Goal: Information Seeking & Learning: Learn about a topic

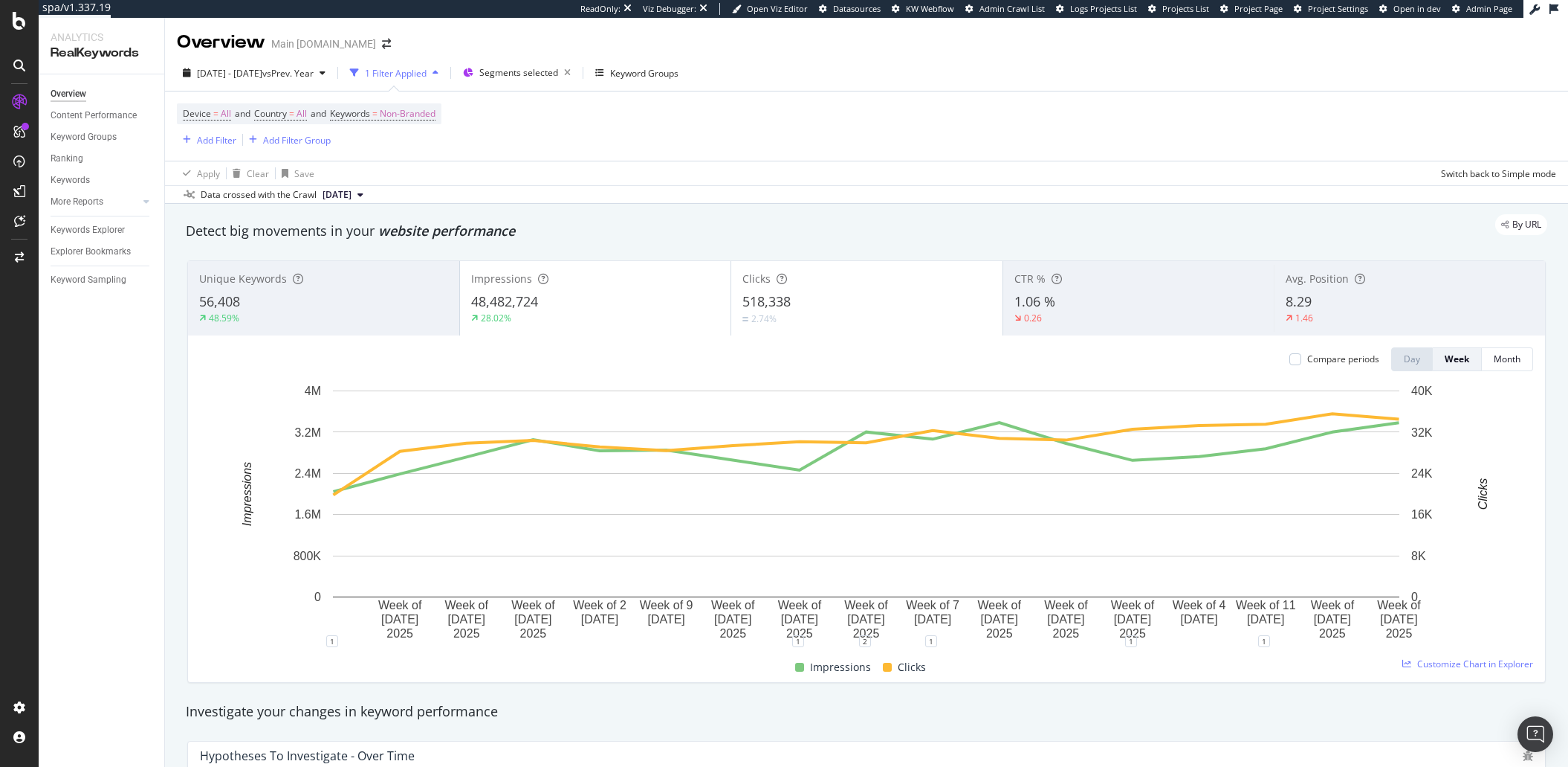
click at [634, 187] on div "Data crossed with the Crawl 2025 Aug. 31st" at bounding box center [866, 194] width 1403 height 17
click at [826, 119] on div "Device = All and Country = All and Keywords = Non-Branded Add Filter Add Filter…" at bounding box center [867, 126] width 1379 height 69
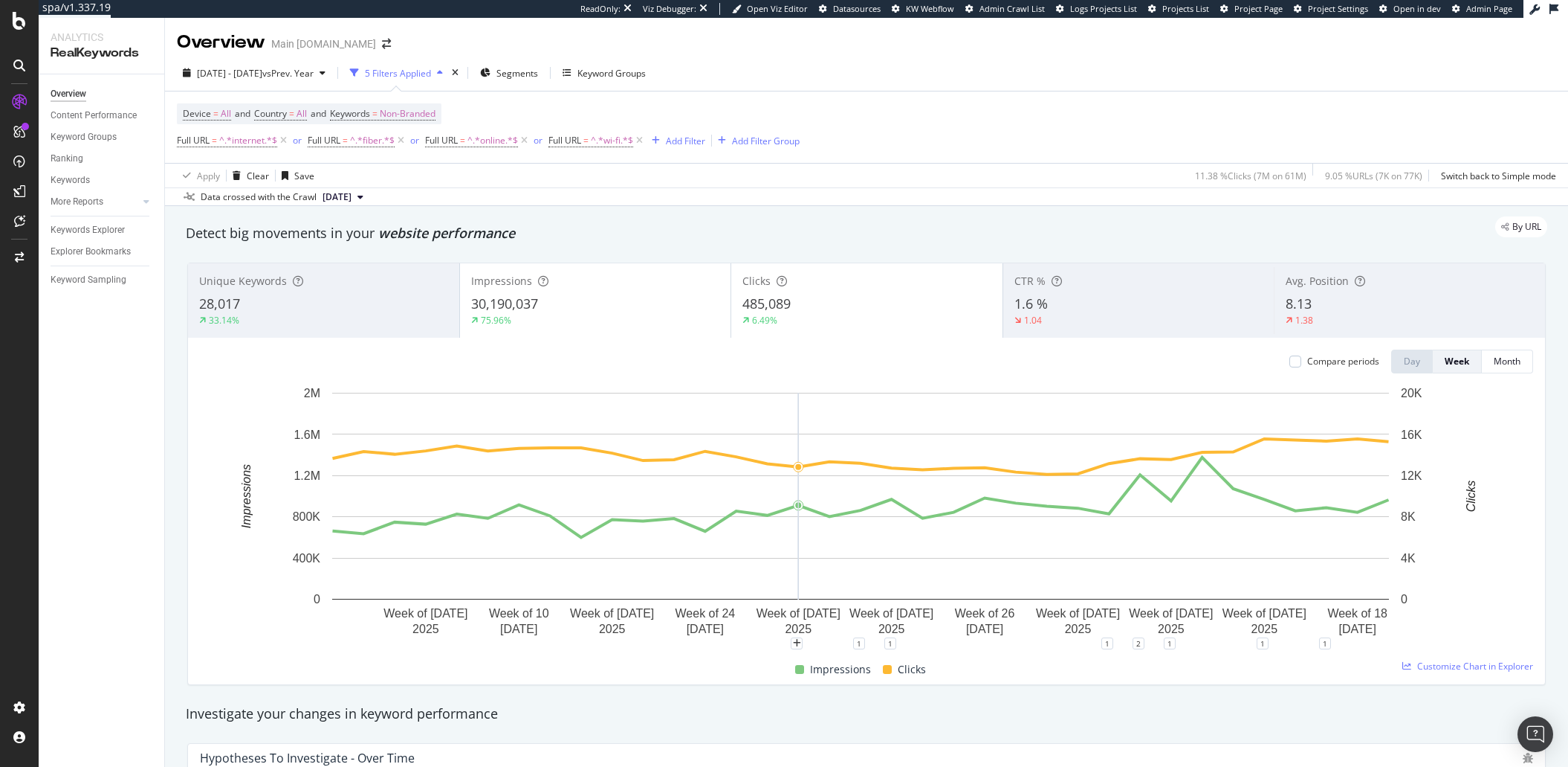
scroll to position [402, 0]
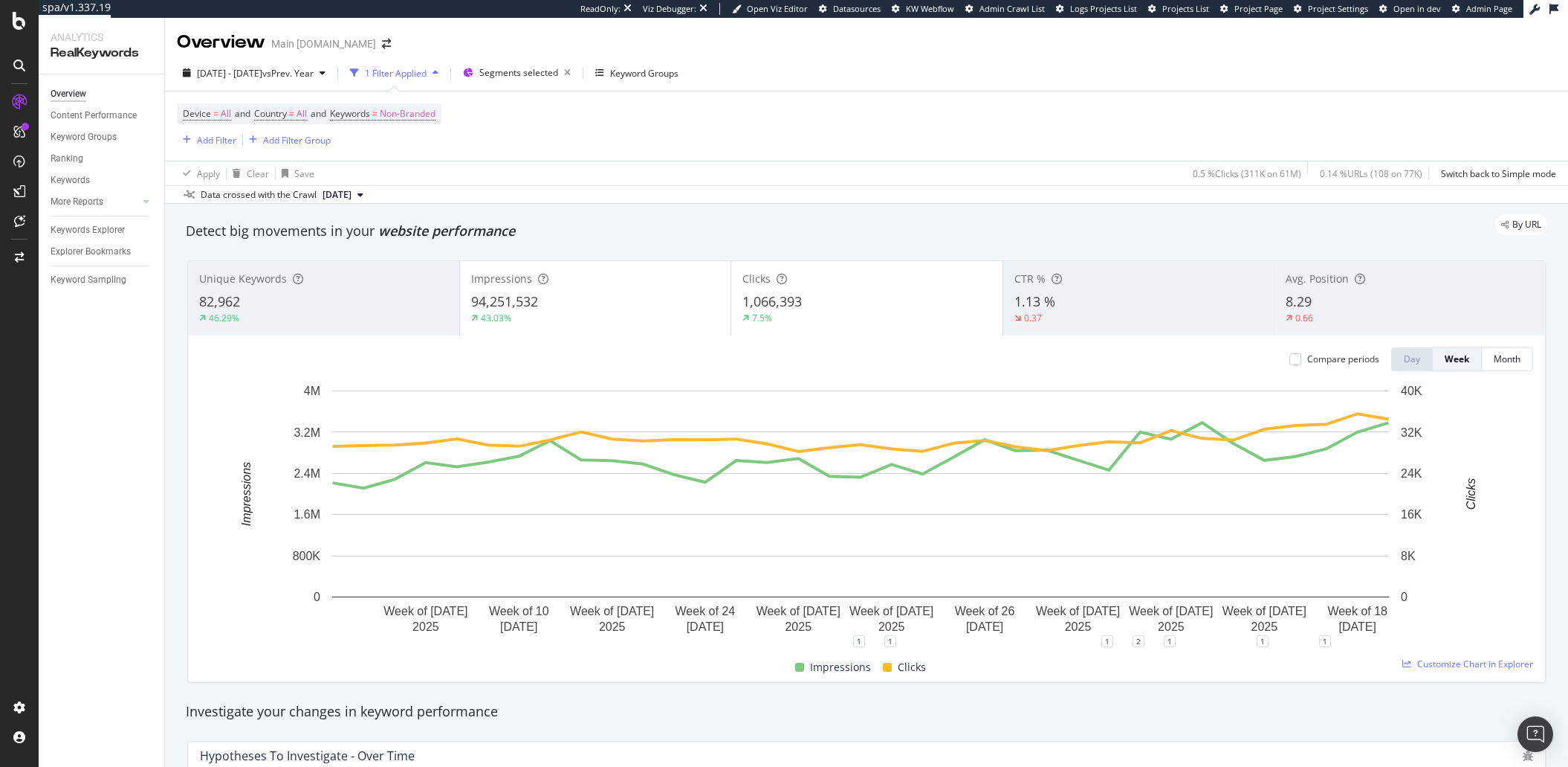
click at [847, 158] on div "Device = All and Country = All and Keywords = Non-Branded Add Filter Add Filter…" at bounding box center [867, 126] width 1379 height 69
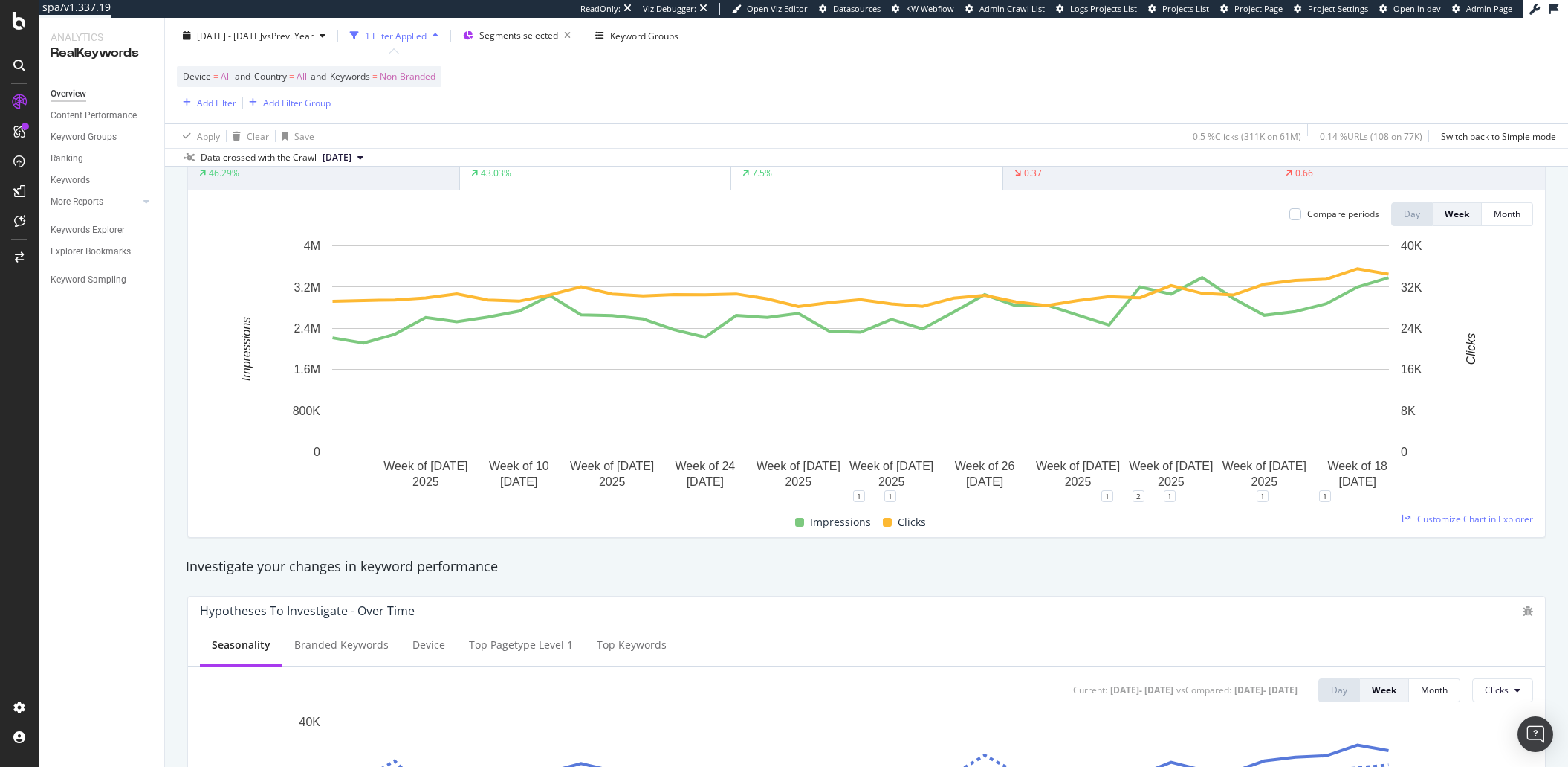
scroll to position [502, 0]
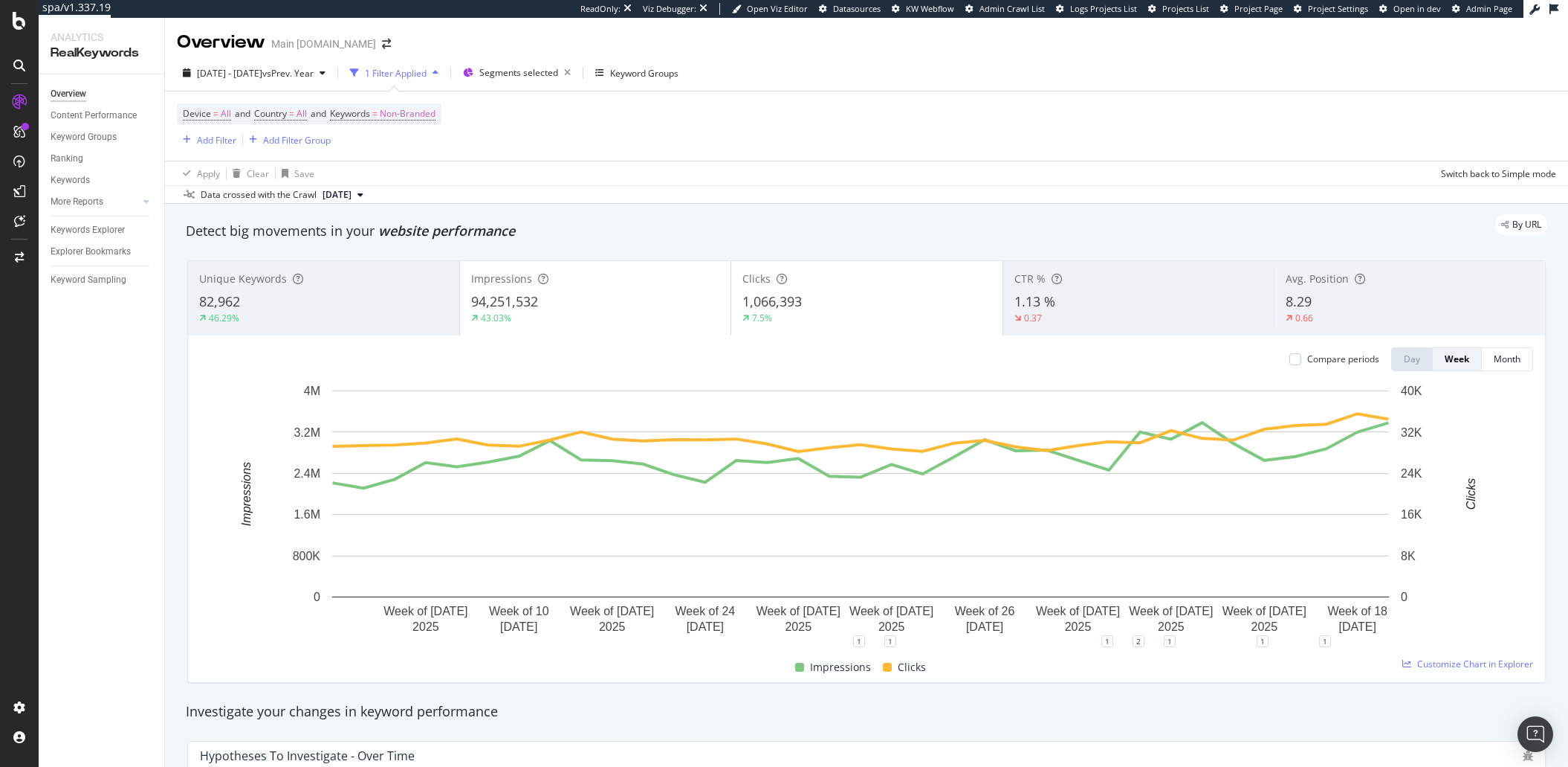
click at [262, 60] on div "[DATE] - [DATE] vs Prev. Year 1 Filter Applied Segments selected Keyword Groups…" at bounding box center [866, 129] width 1403 height 149
click at [254, 76] on span "[DATE] - [DATE]" at bounding box center [230, 73] width 65 height 12
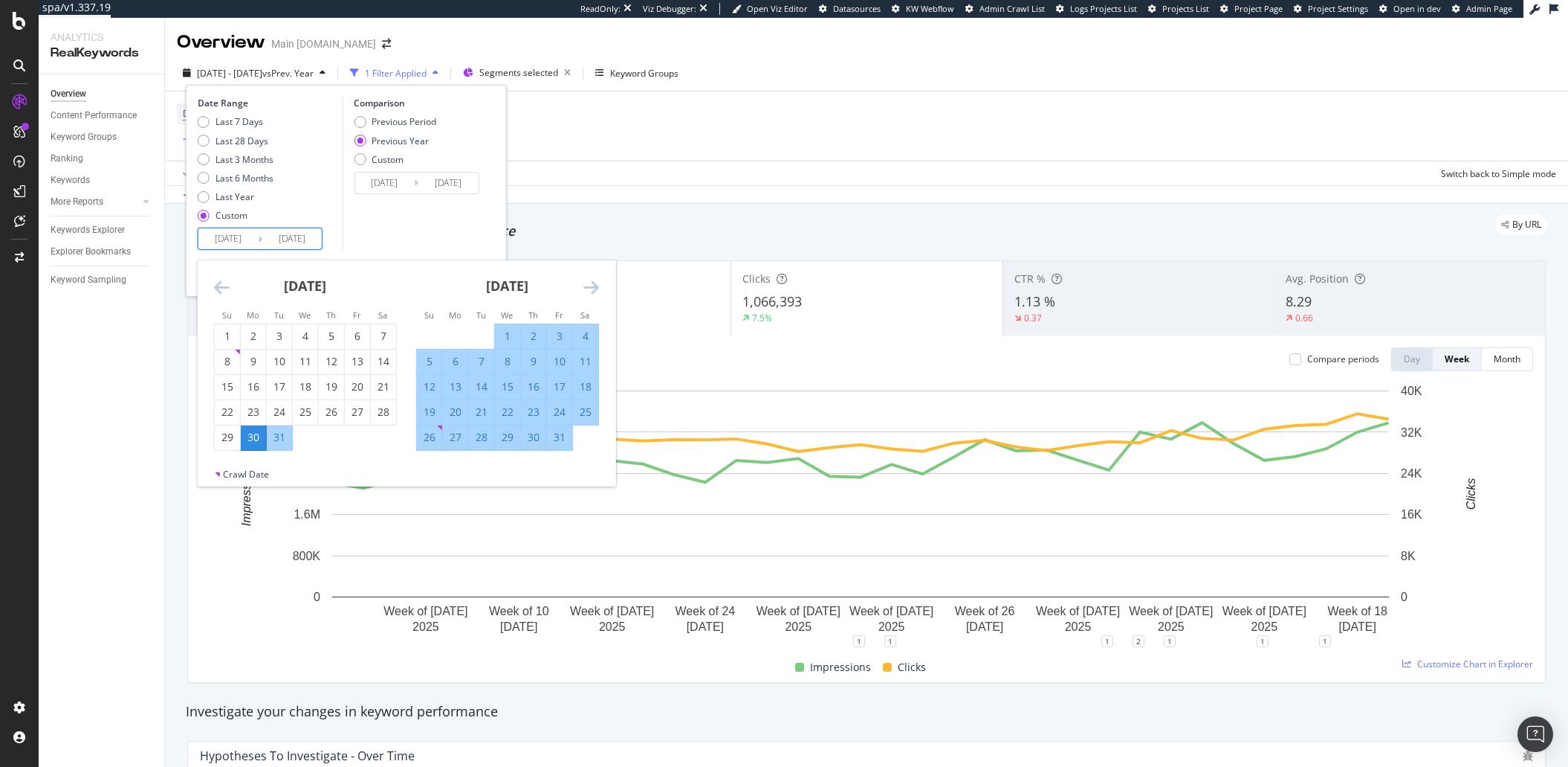
click at [239, 243] on input "2024/12/30" at bounding box center [228, 238] width 59 height 21
click at [591, 285] on icon "Move forward to switch to the next month." at bounding box center [591, 287] width 16 height 17
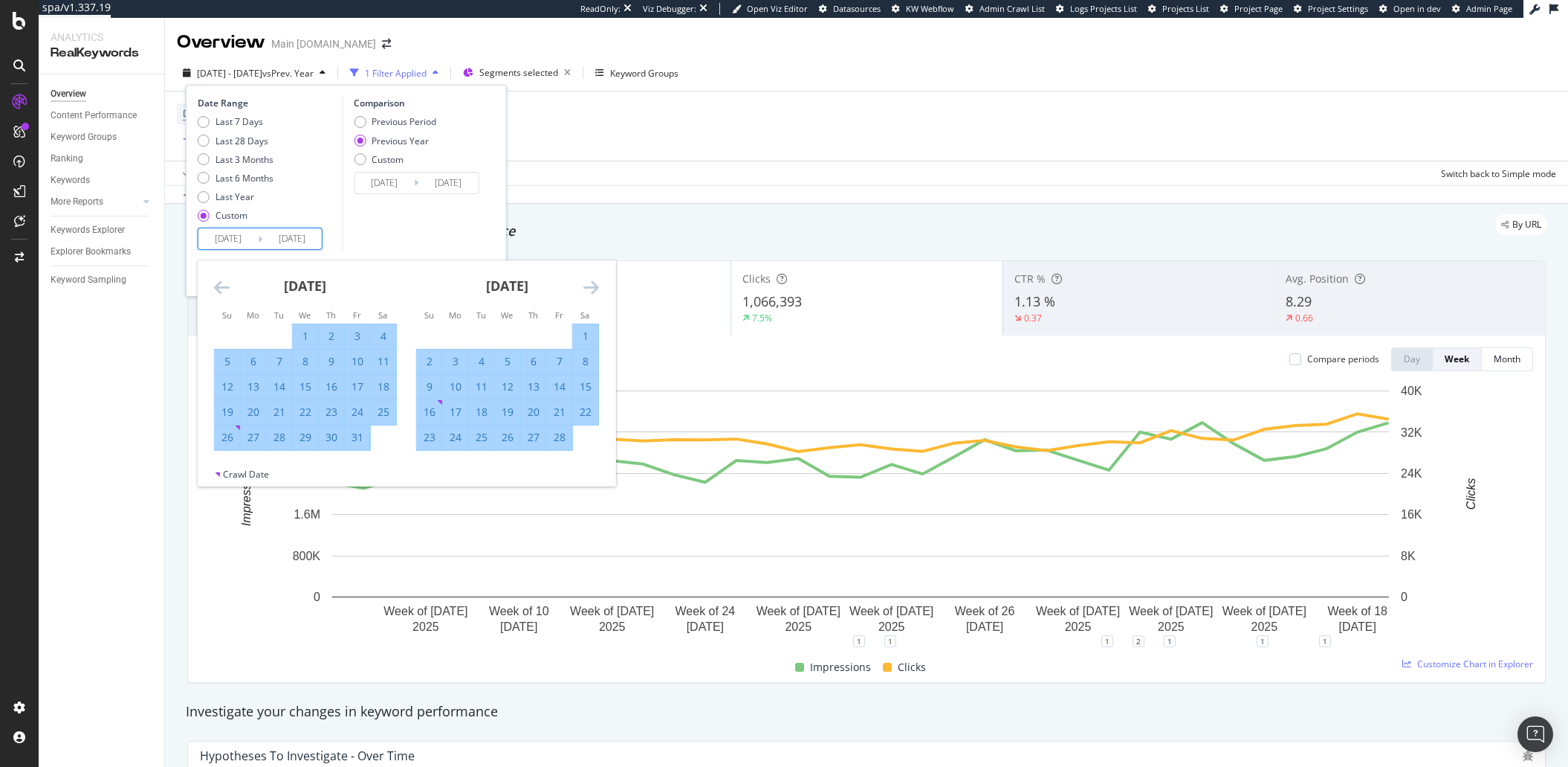
click at [591, 285] on icon "Move forward to switch to the next month." at bounding box center [591, 287] width 16 height 17
click at [508, 365] on div "7" at bounding box center [507, 361] width 25 height 15
type input "2025/05/07"
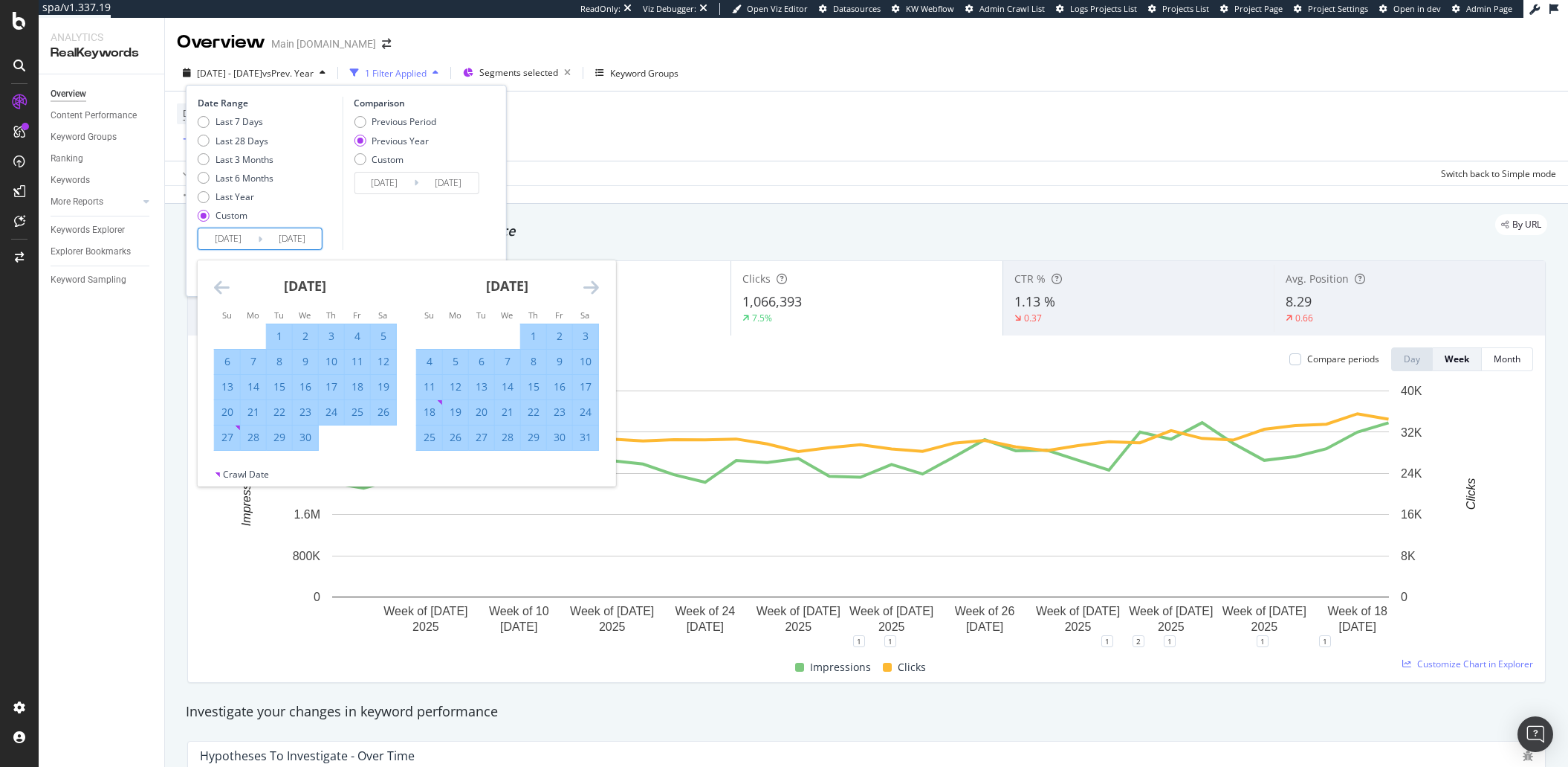
type input "2024/05/08"
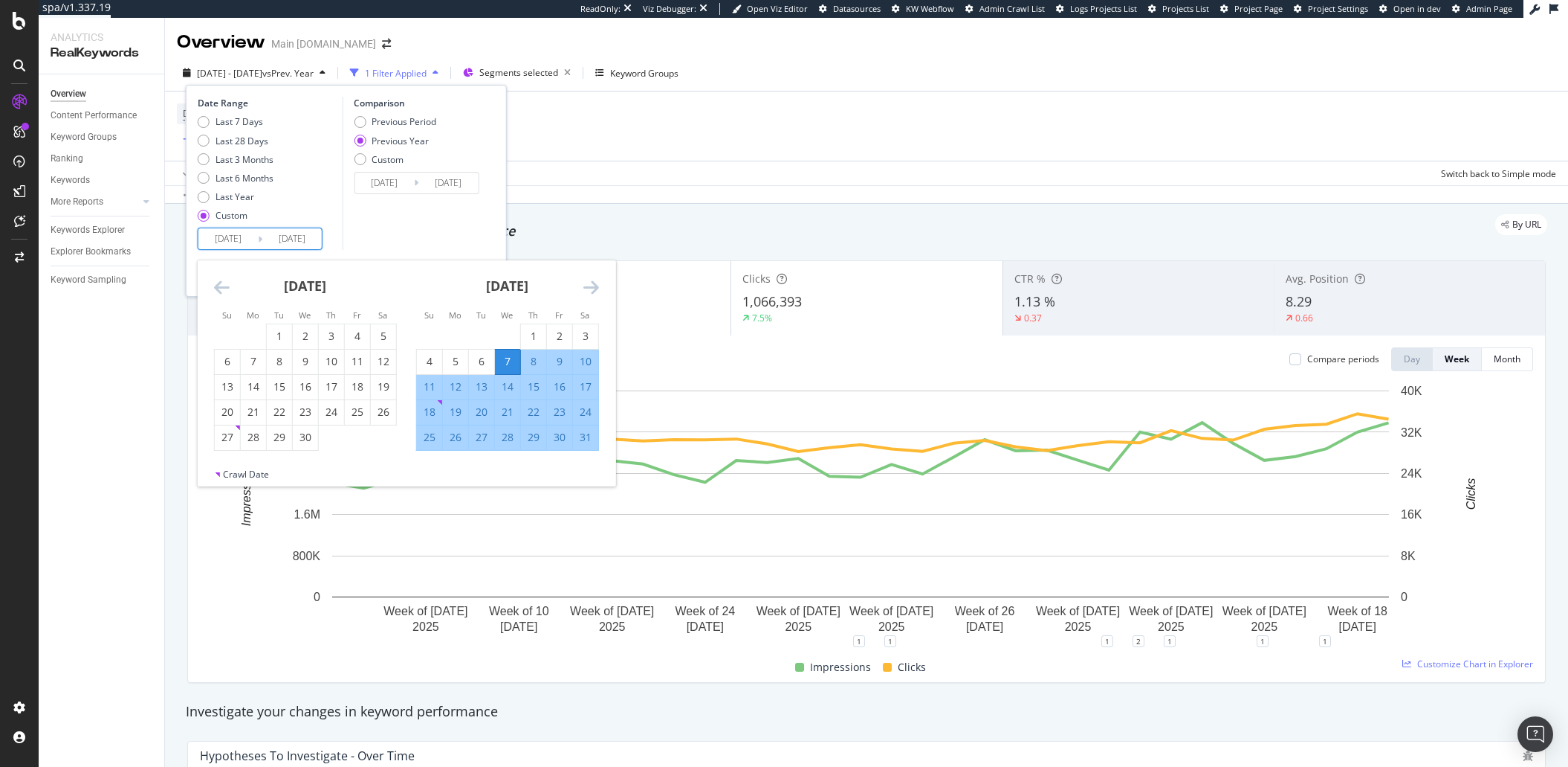
click at [452, 203] on div "Comparison Previous Period Previous Year Custom 2024/05/08 Navigate forward to …" at bounding box center [413, 173] width 141 height 153
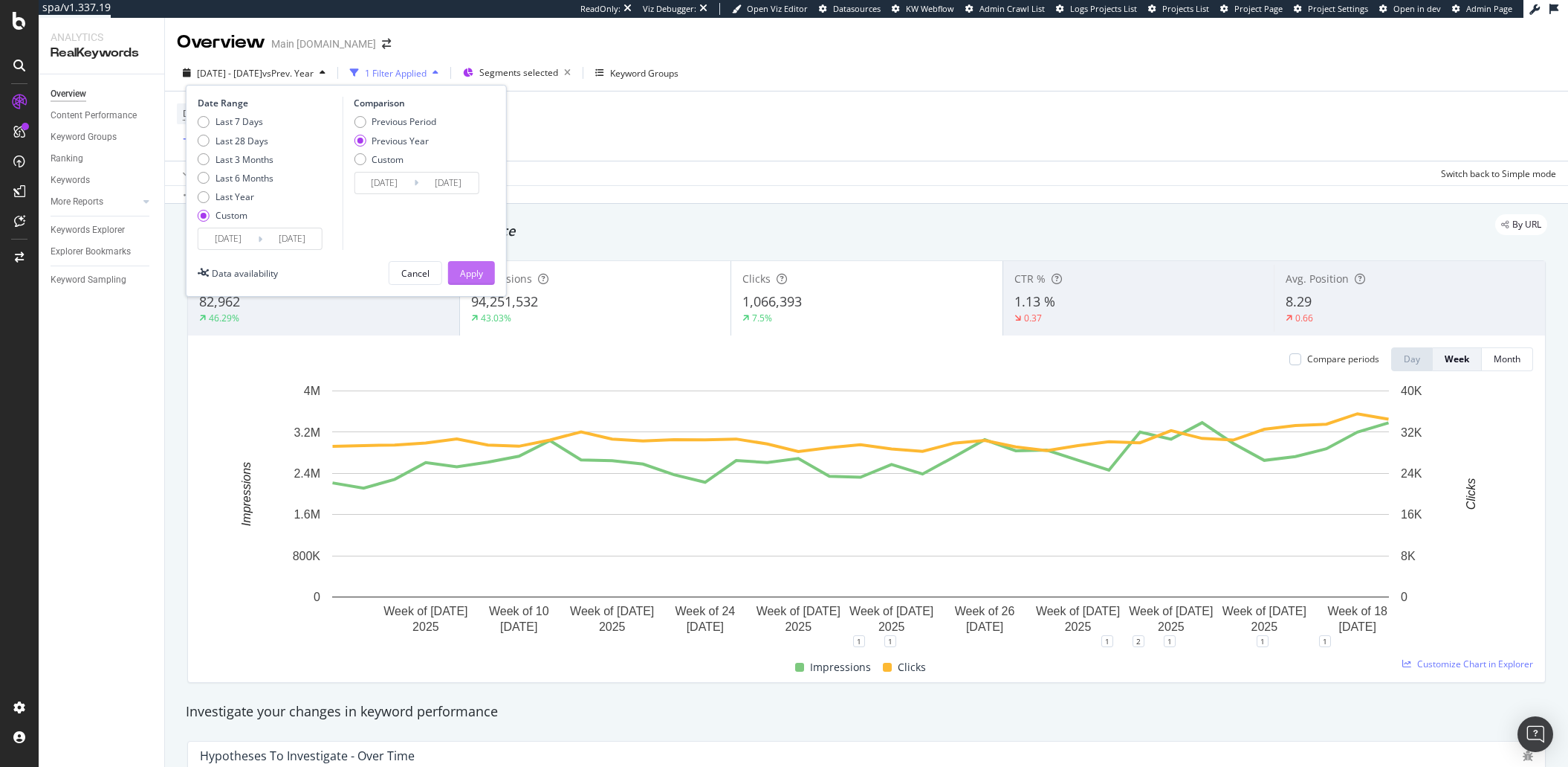
click at [475, 267] on div "Apply" at bounding box center [471, 273] width 23 height 12
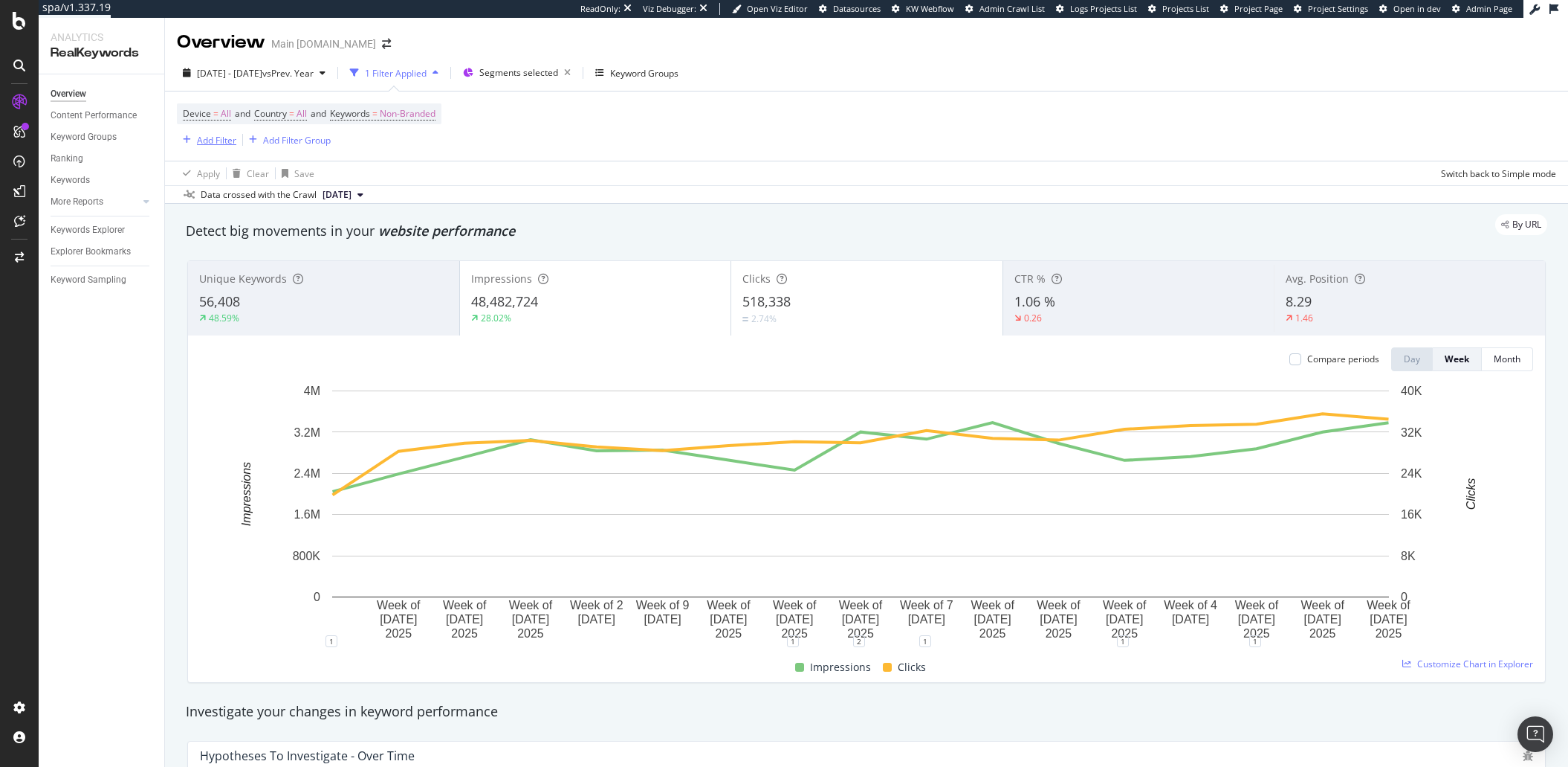
click at [220, 135] on div "Add Filter" at bounding box center [217, 140] width 39 height 12
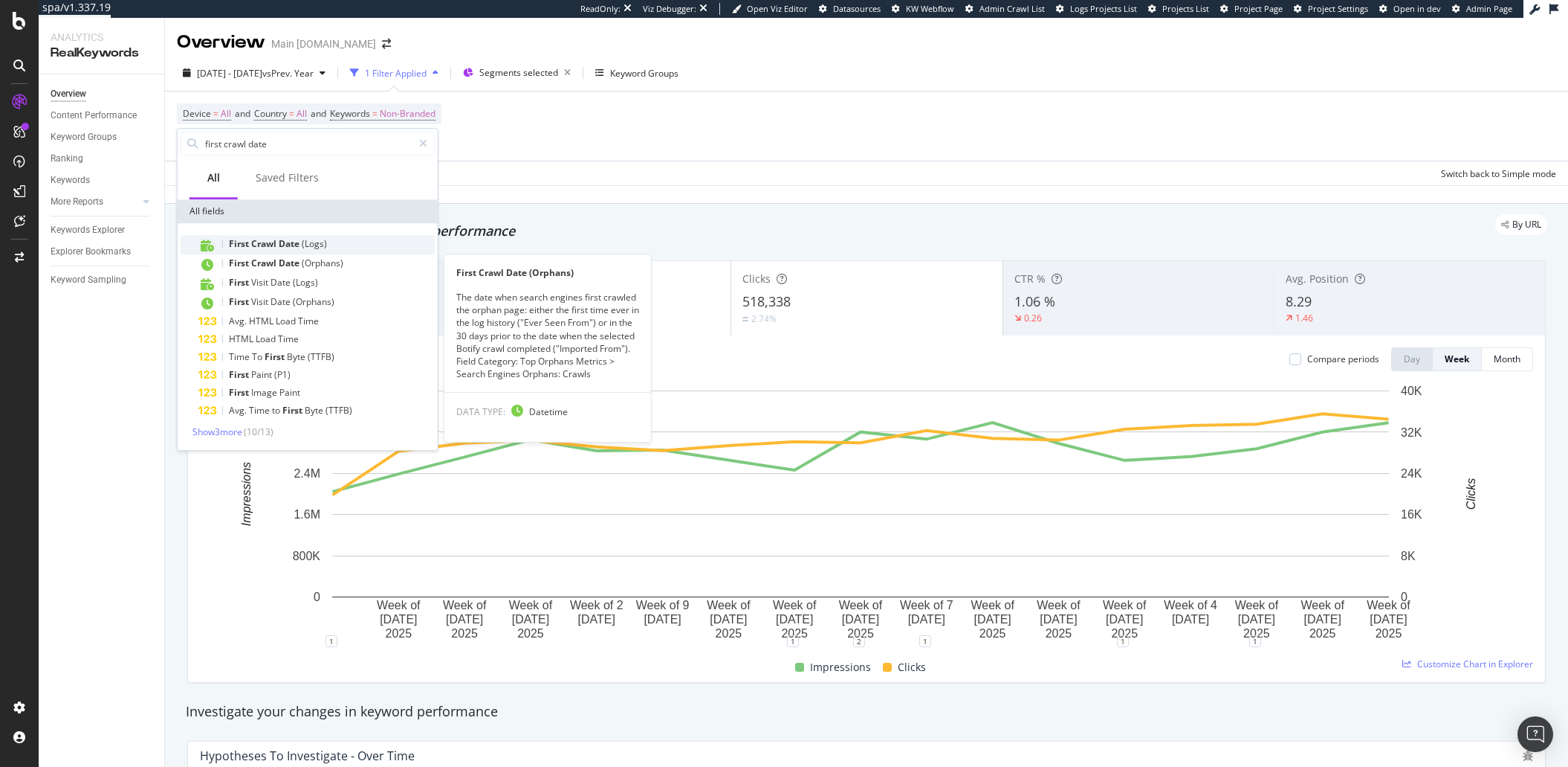
type input "first crawl date"
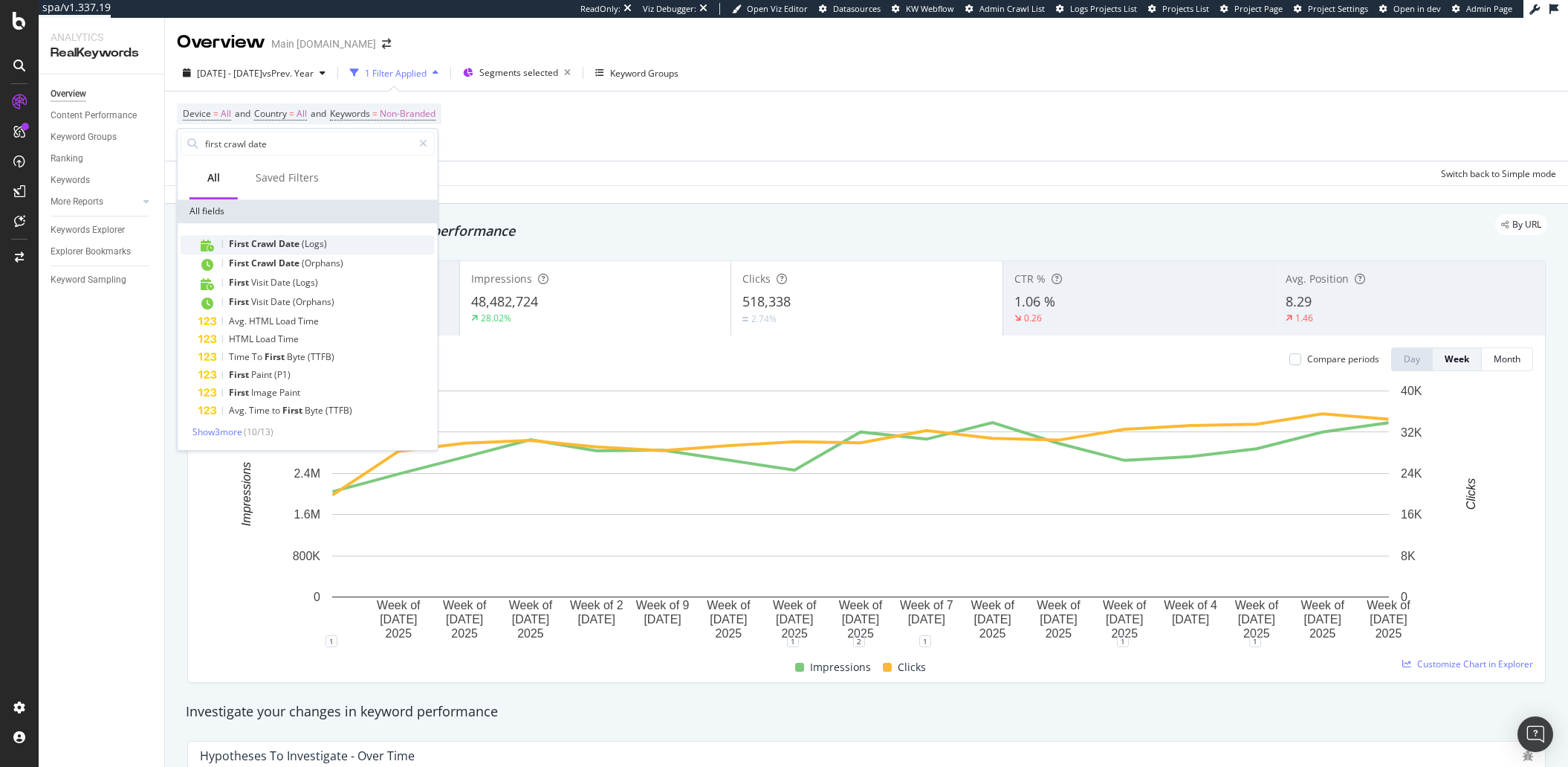
click at [319, 247] on span "(Logs)" at bounding box center [314, 244] width 25 height 12
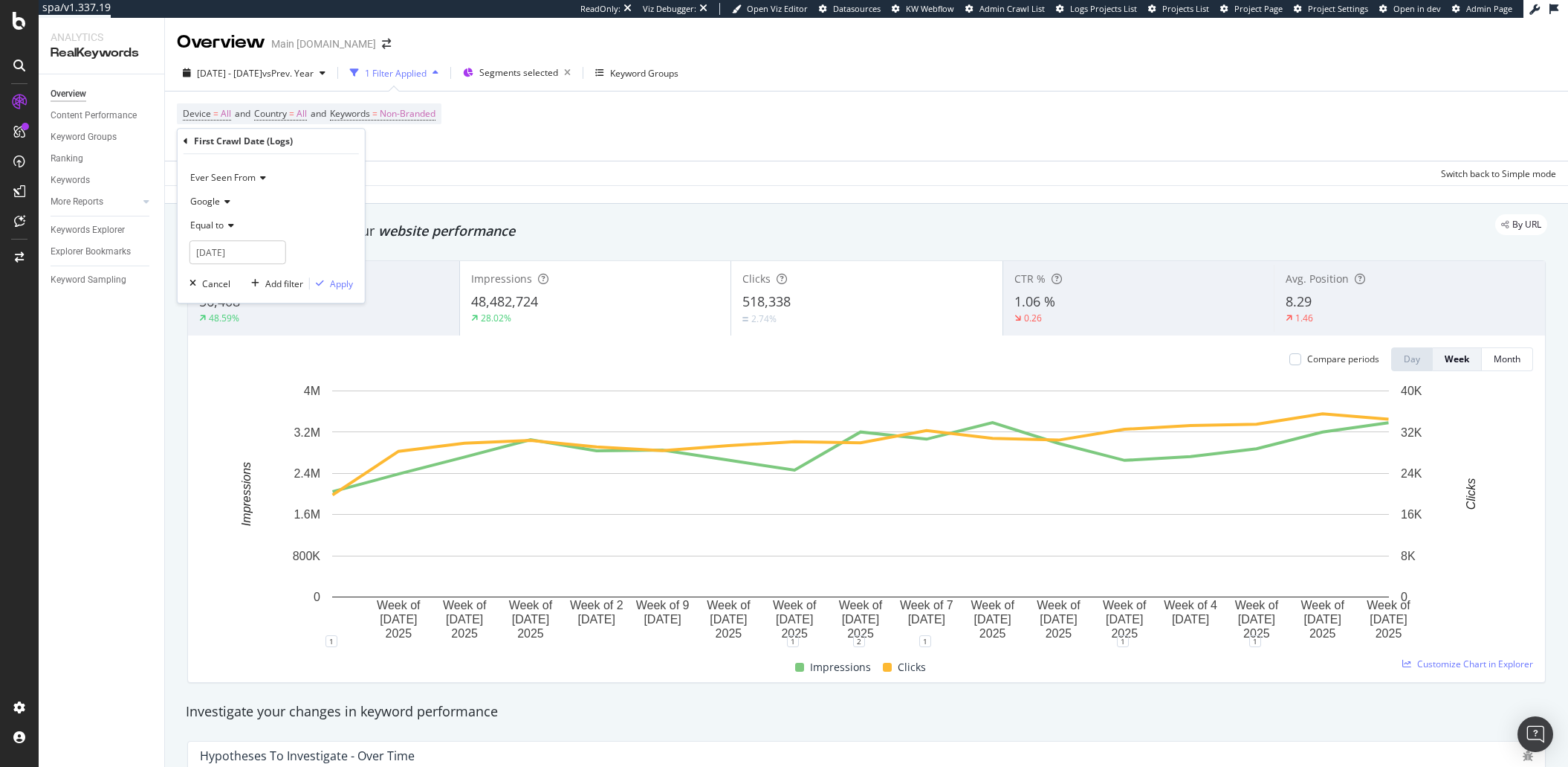
click at [223, 228] on span "Equal to" at bounding box center [207, 225] width 33 height 12
click at [237, 297] on span "After or equal to" at bounding box center [230, 294] width 67 height 12
click at [232, 259] on input "2025-09-09" at bounding box center [237, 252] width 97 height 24
click at [218, 280] on link at bounding box center [222, 278] width 11 height 25
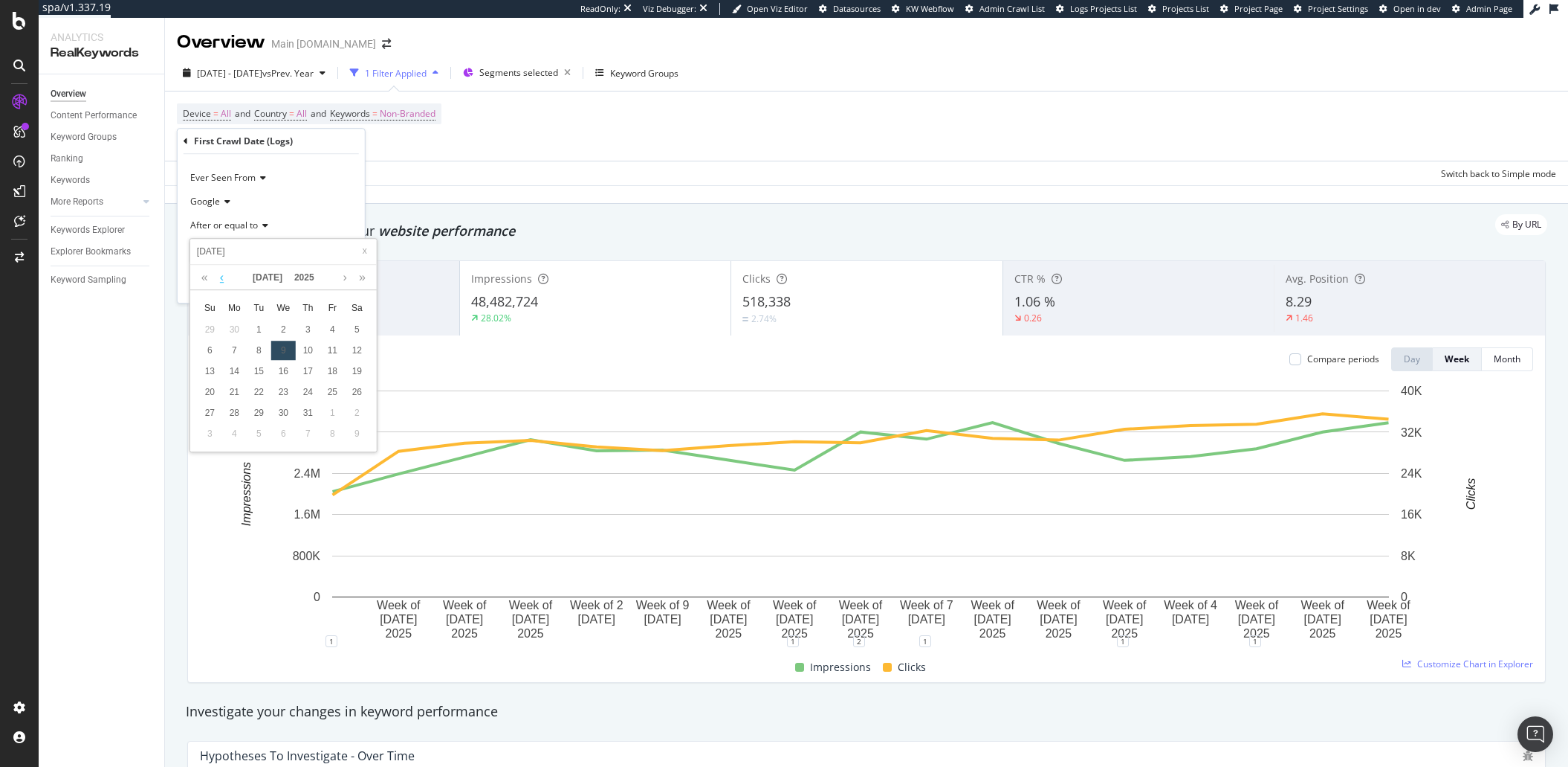
click at [218, 280] on link at bounding box center [222, 278] width 11 height 25
drag, startPoint x: 280, startPoint y: 350, endPoint x: 280, endPoint y: 327, distance: 23.0
click at [280, 350] on div "7" at bounding box center [284, 351] width 24 height 19
type input "[DATE]"
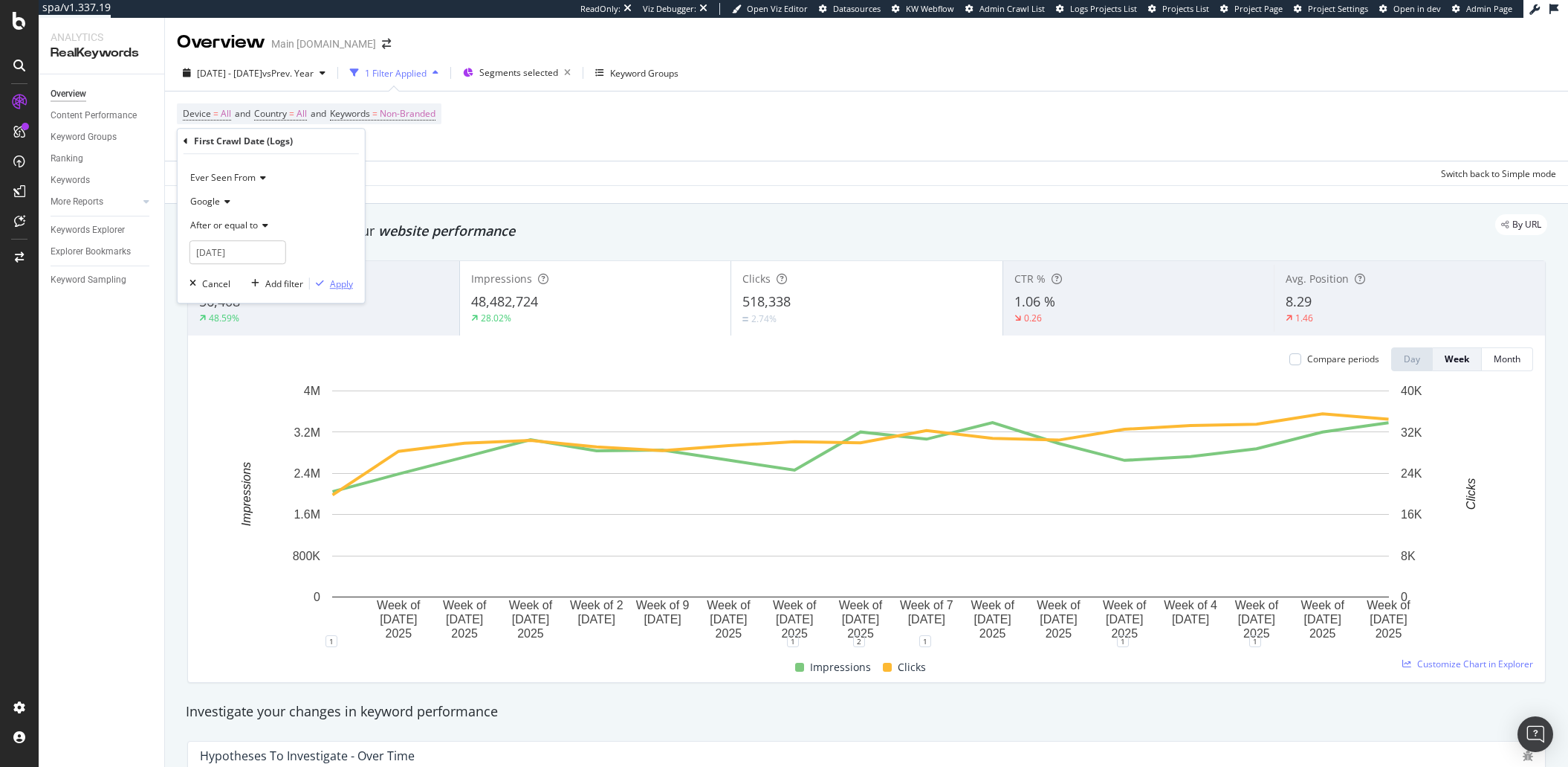
click at [327, 281] on div "button" at bounding box center [320, 283] width 20 height 9
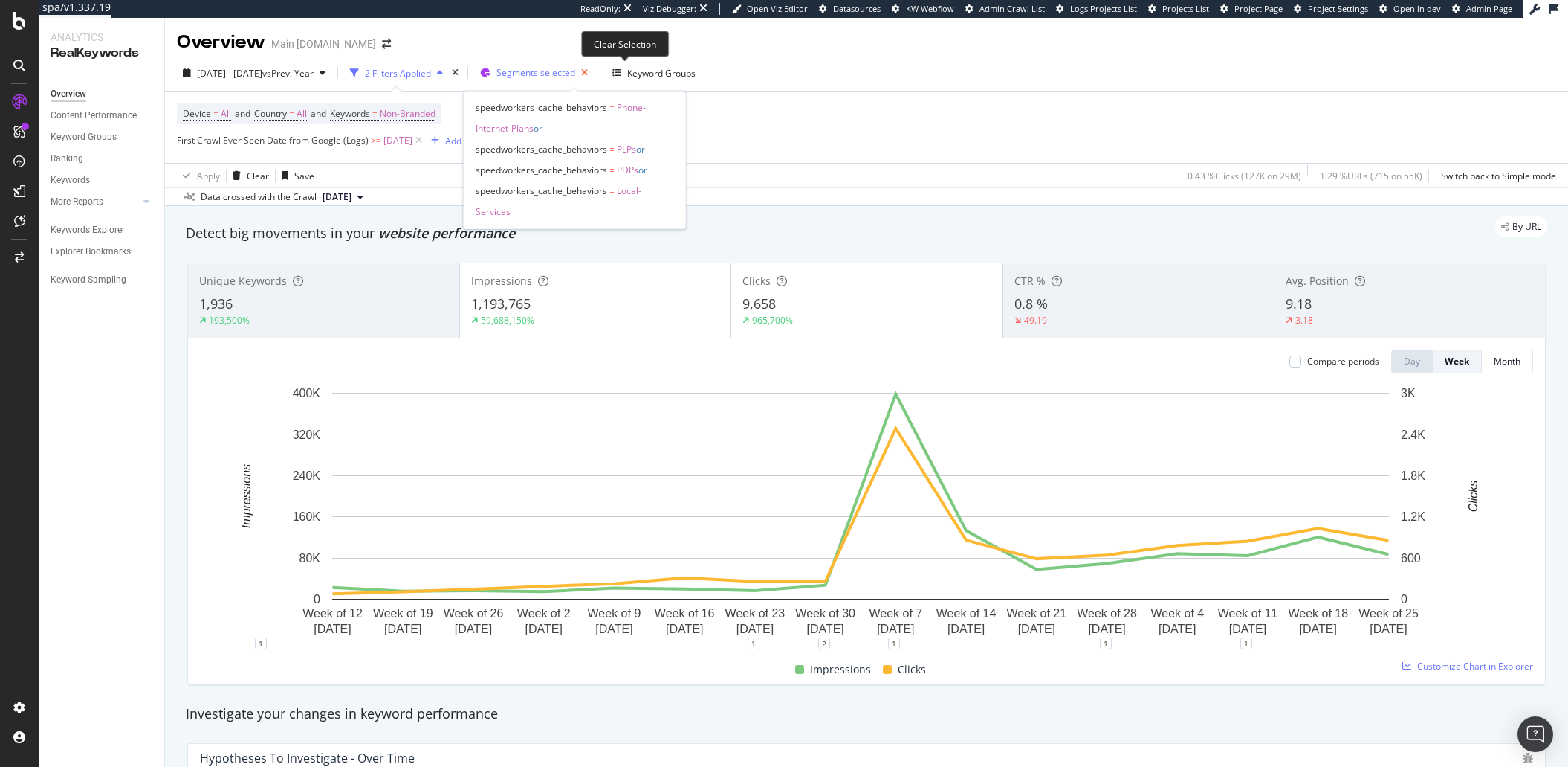
click at [594, 71] on icon "button" at bounding box center [584, 73] width 18 height 21
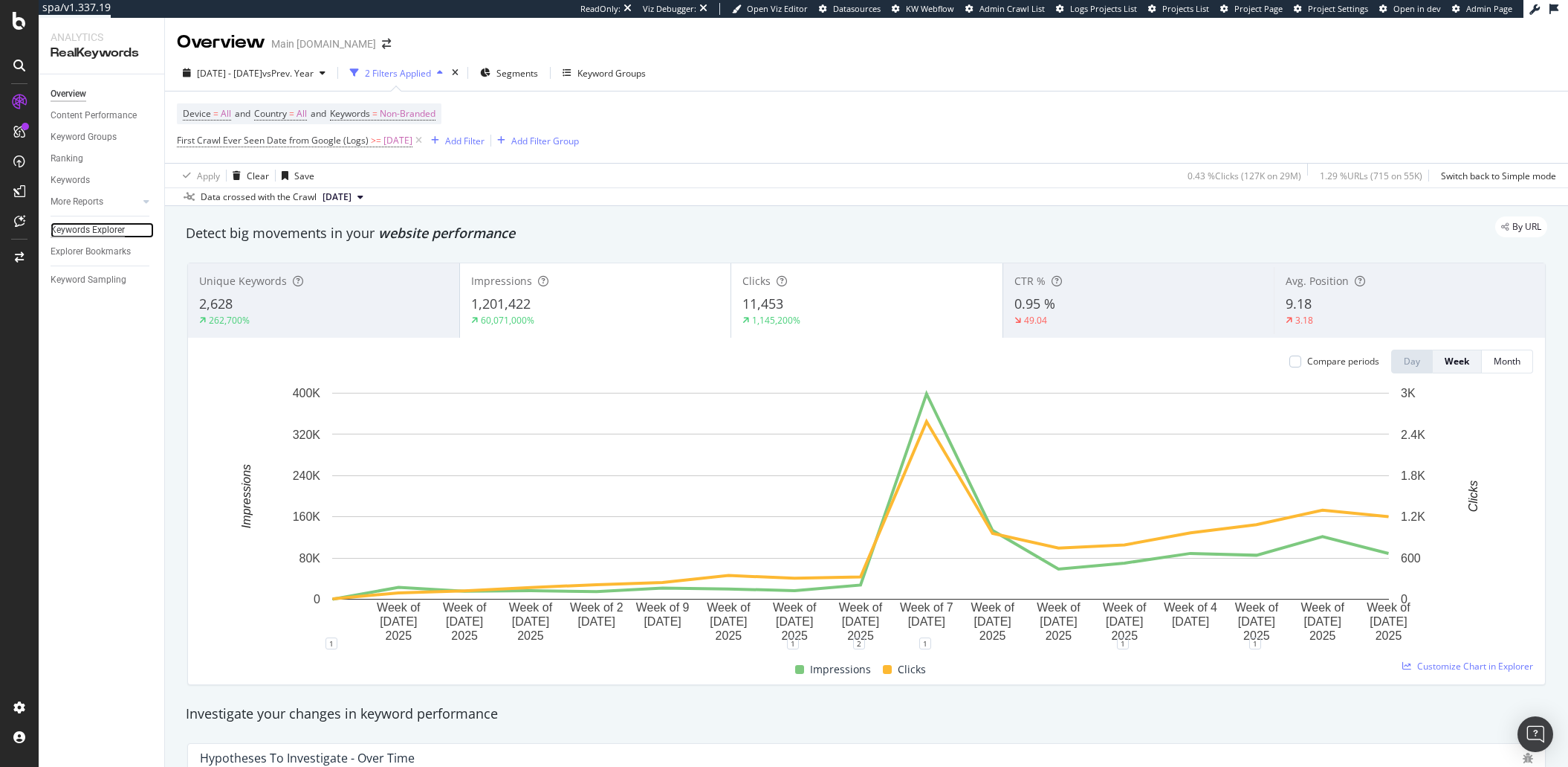
click at [78, 227] on div "Keywords Explorer" at bounding box center [87, 230] width 74 height 16
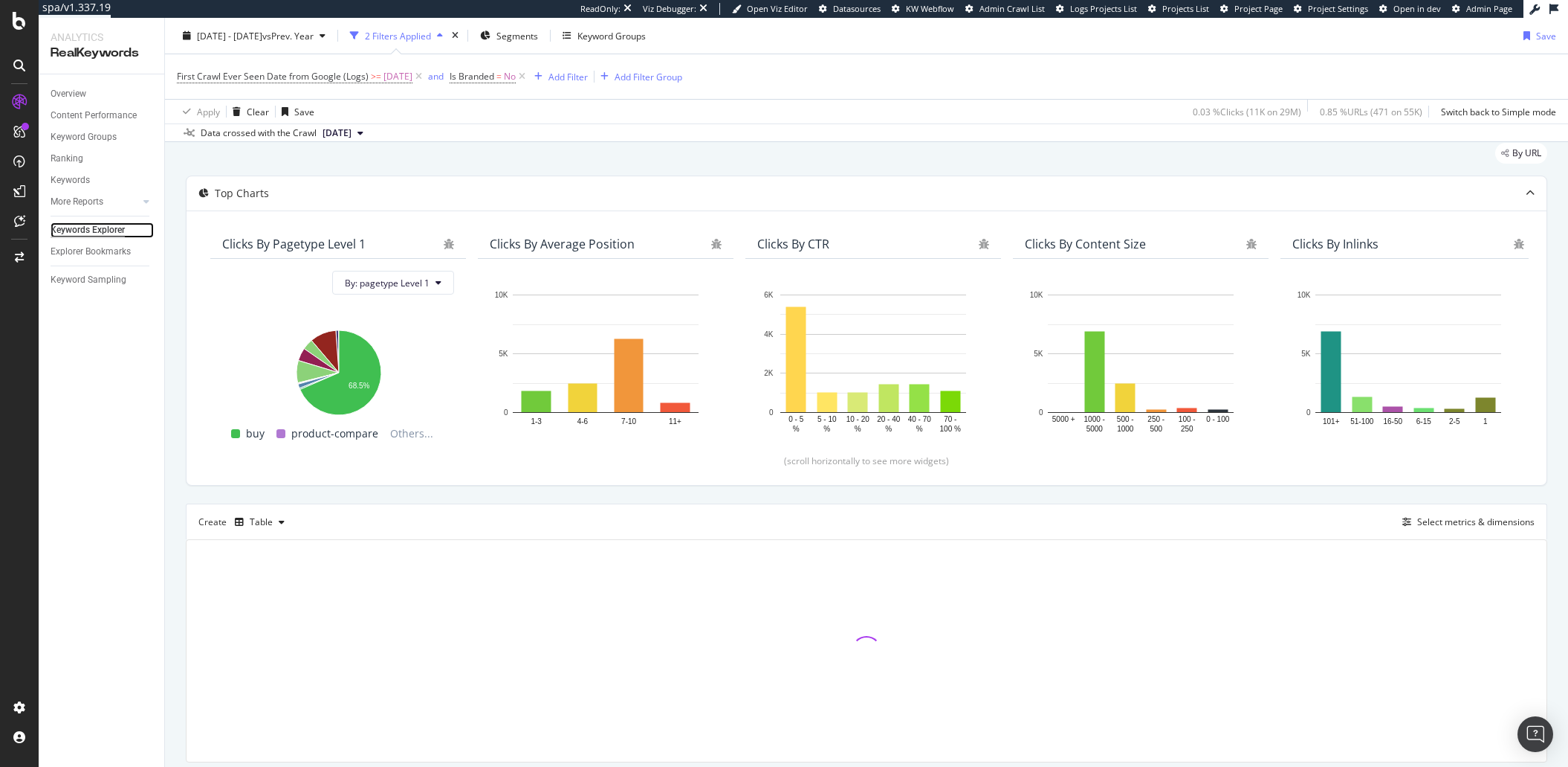
scroll to position [95, 0]
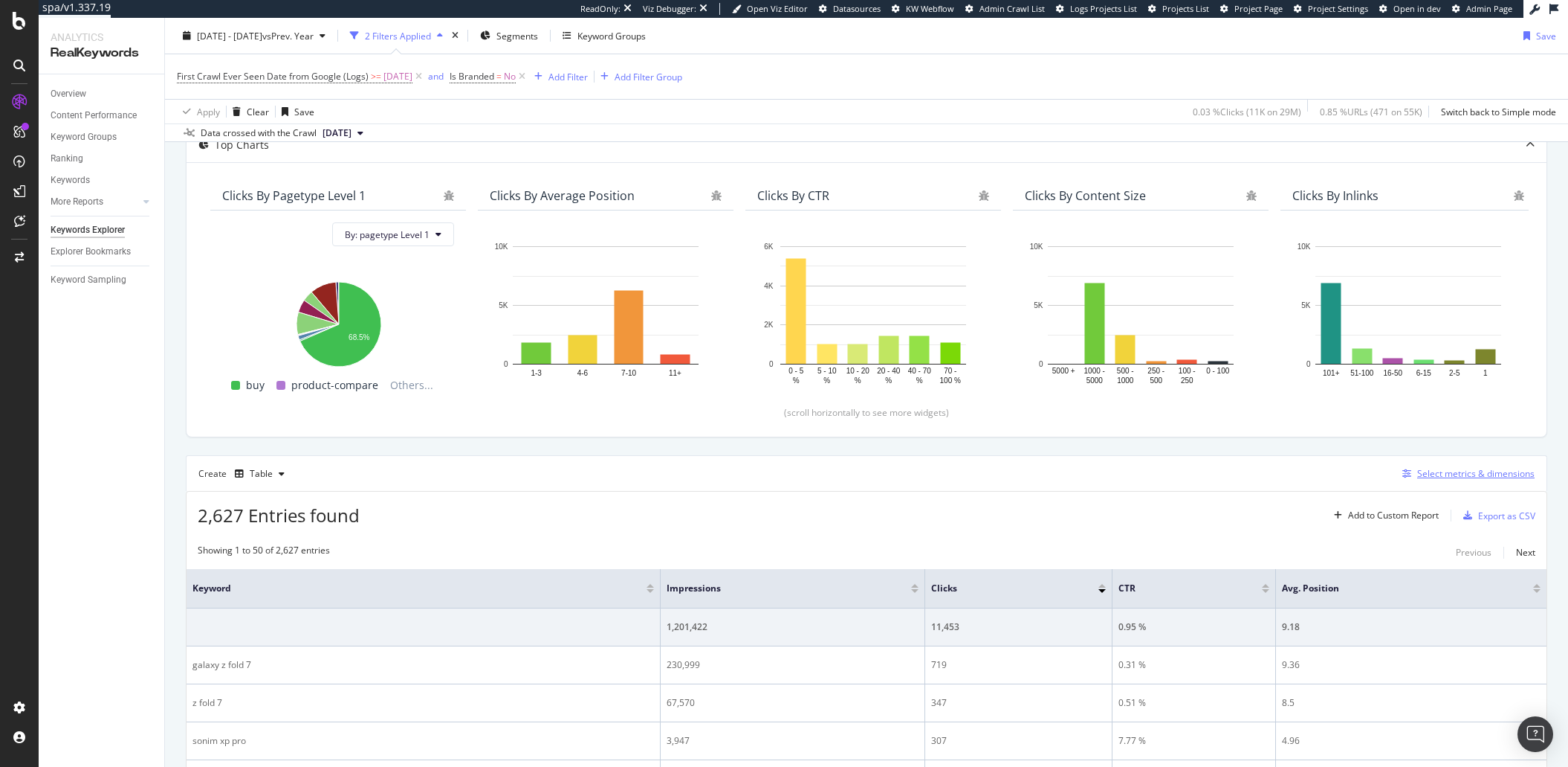
click at [1396, 473] on div "button" at bounding box center [1406, 473] width 21 height 9
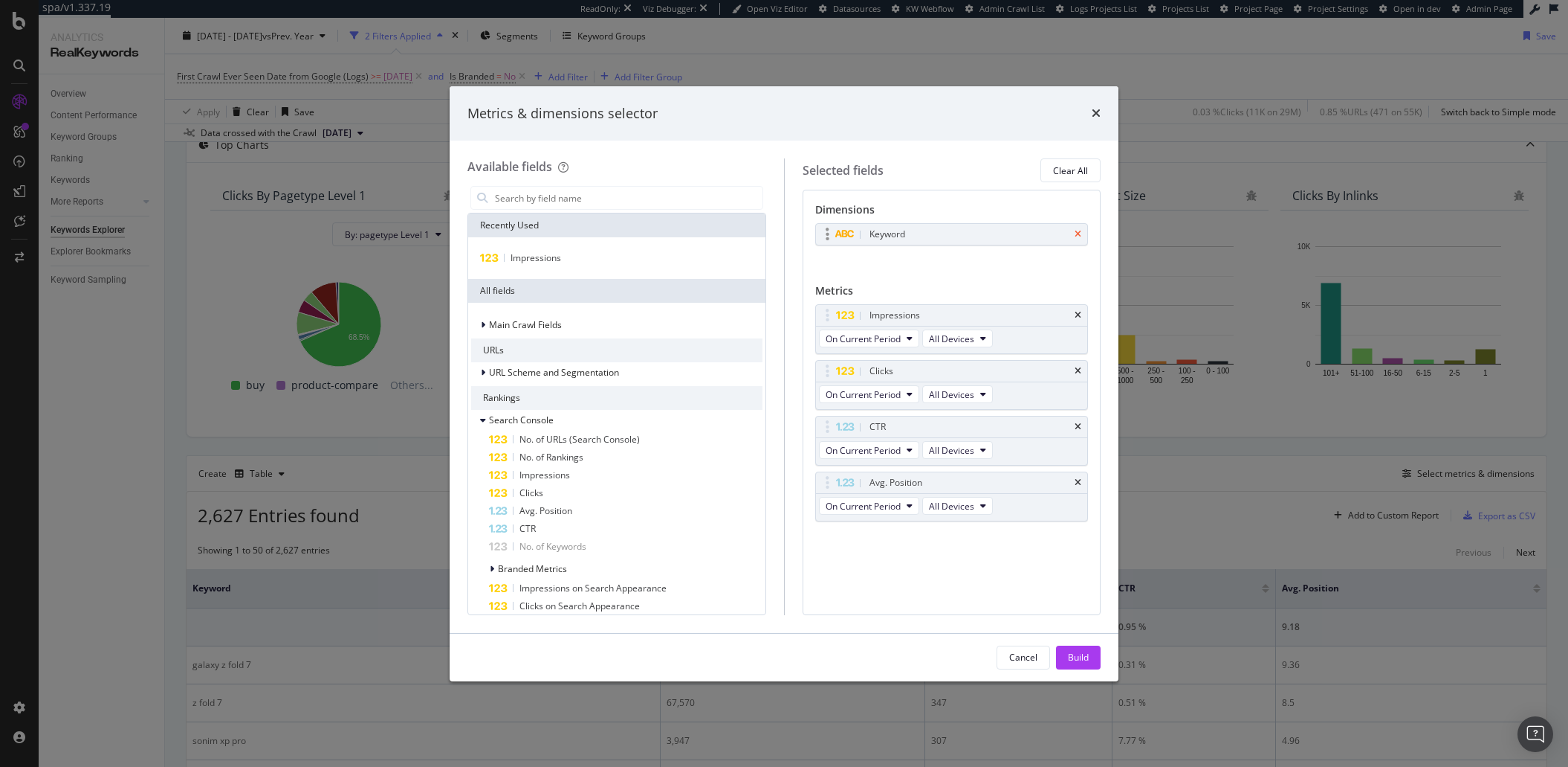
click at [1076, 235] on icon "times" at bounding box center [1078, 234] width 7 height 9
click at [518, 191] on input "modal" at bounding box center [628, 198] width 269 height 23
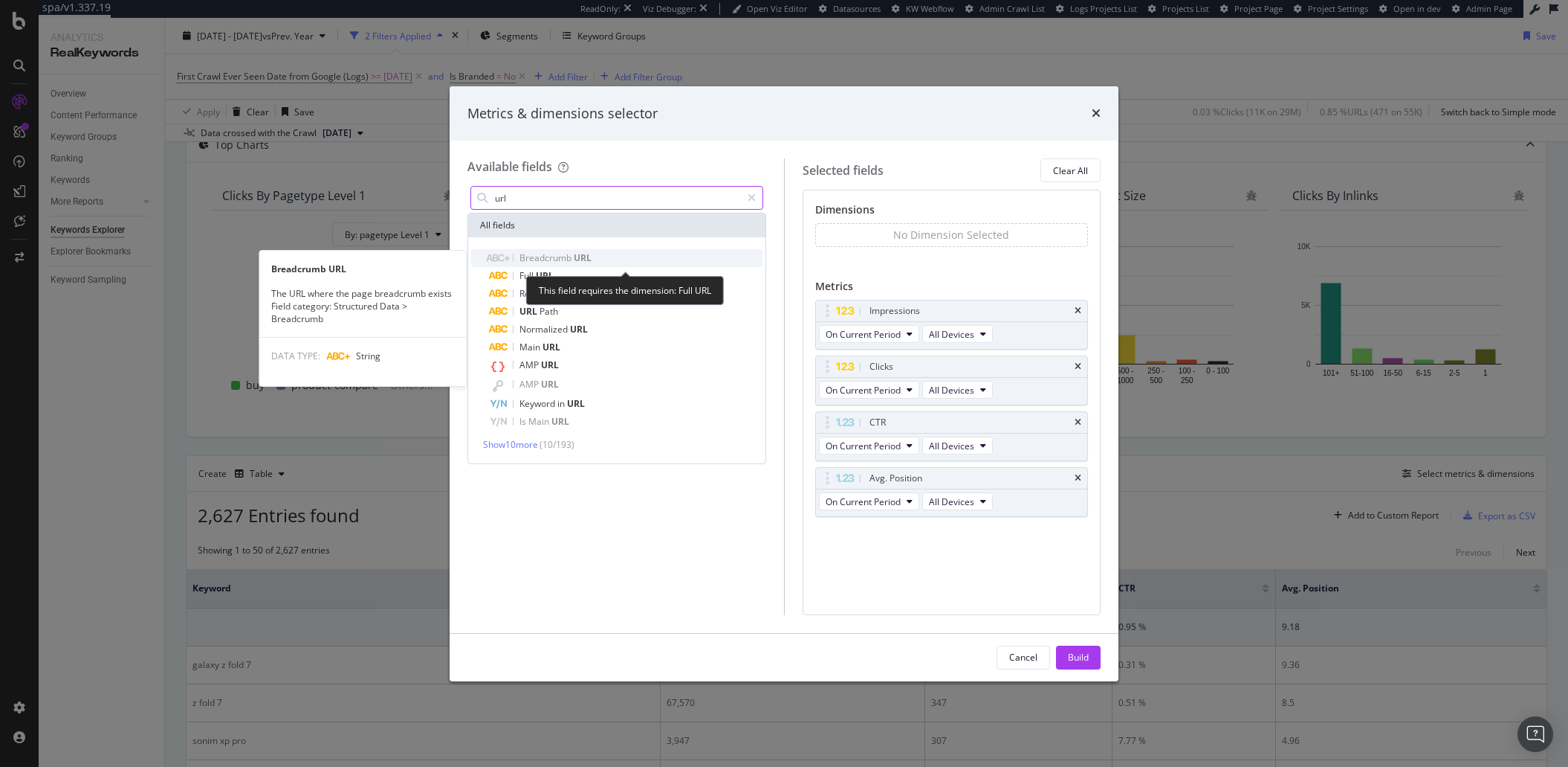
type input "url"
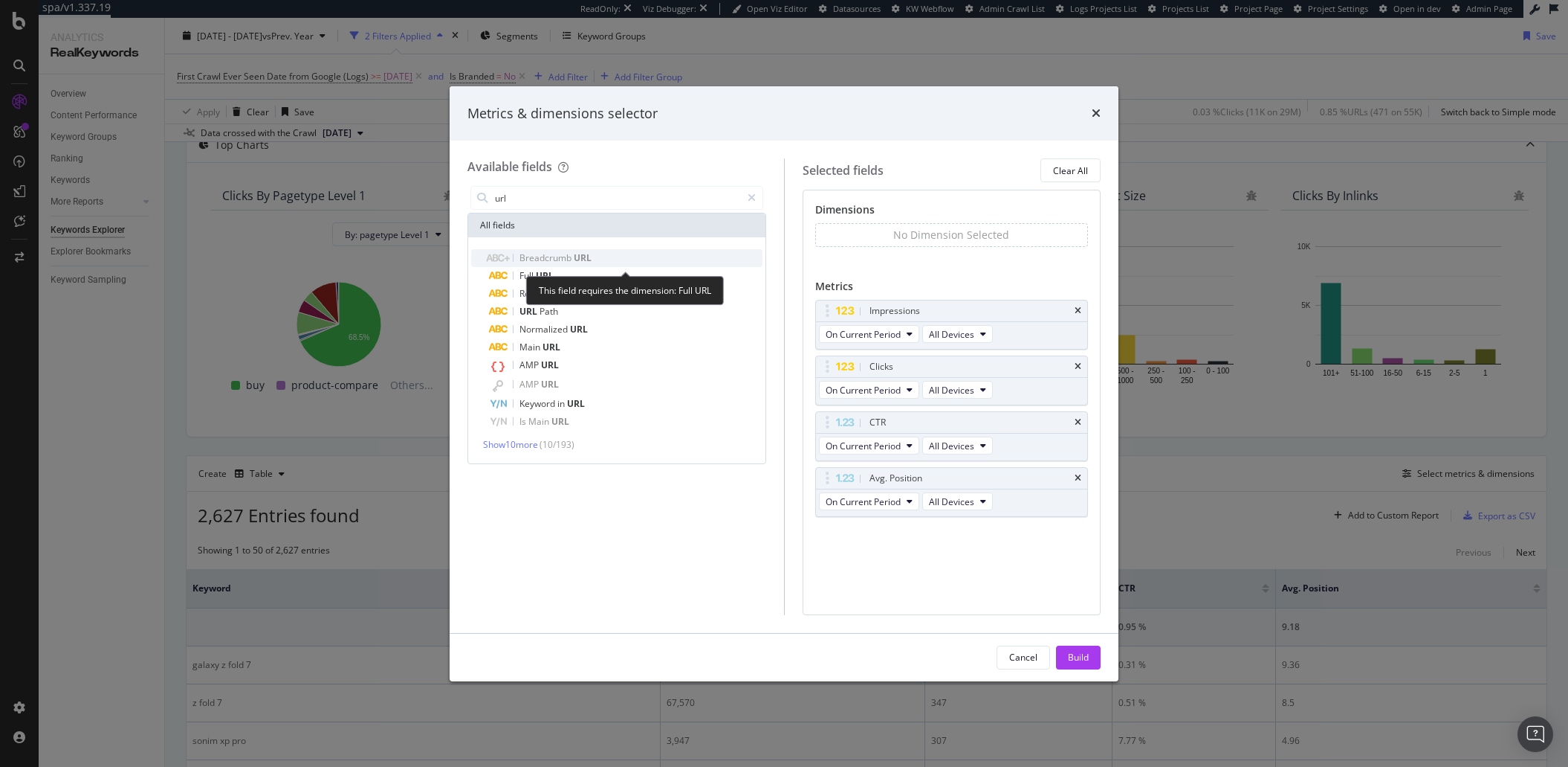
click at [547, 265] on div "Breadcrumb URL" at bounding box center [625, 258] width 273 height 17
click at [547, 267] on div "Full URL" at bounding box center [625, 276] width 273 height 17
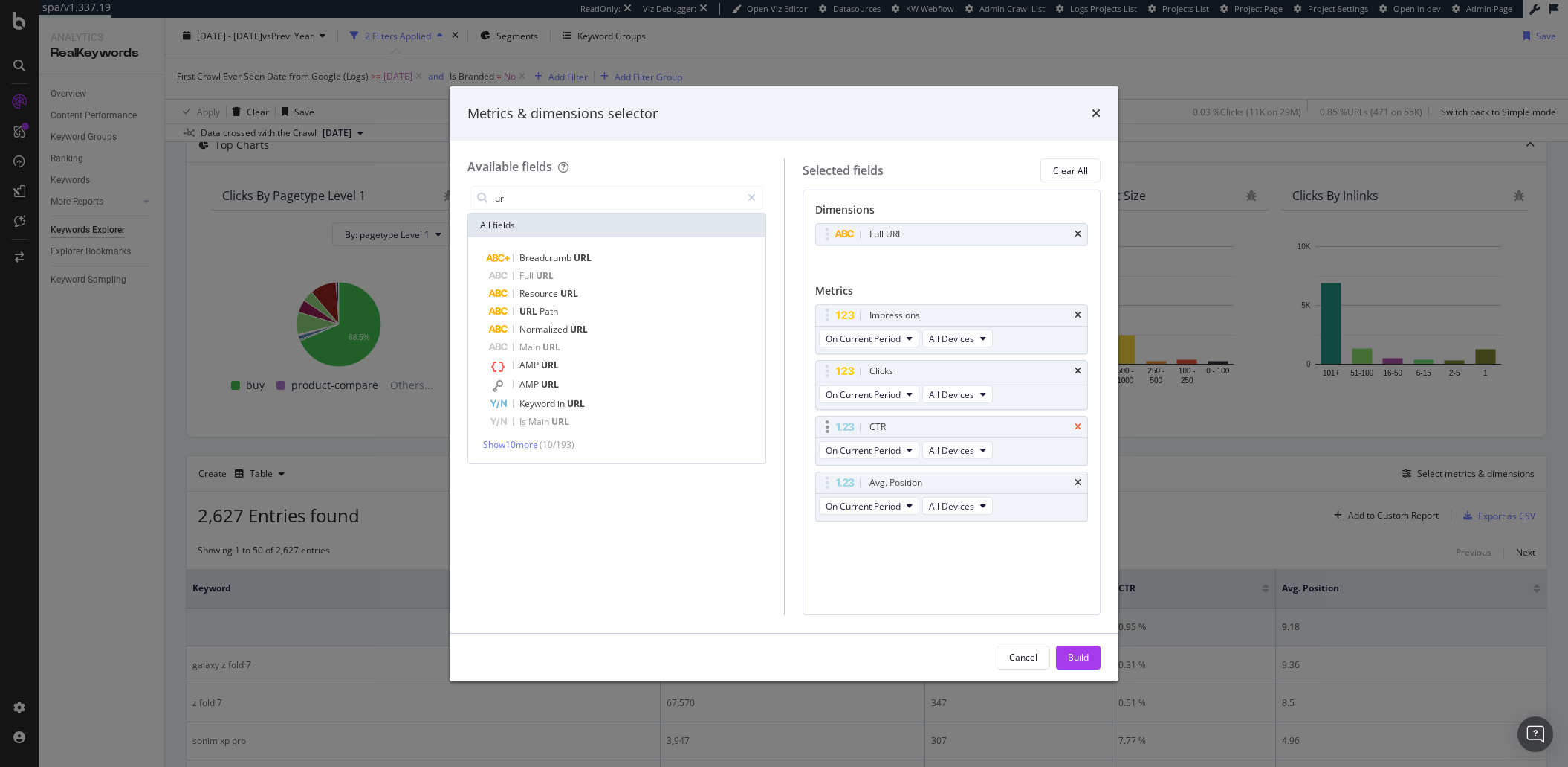
click at [1078, 431] on icon "times" at bounding box center [1078, 426] width 7 height 9
click at [1079, 427] on icon "times" at bounding box center [1078, 426] width 7 height 9
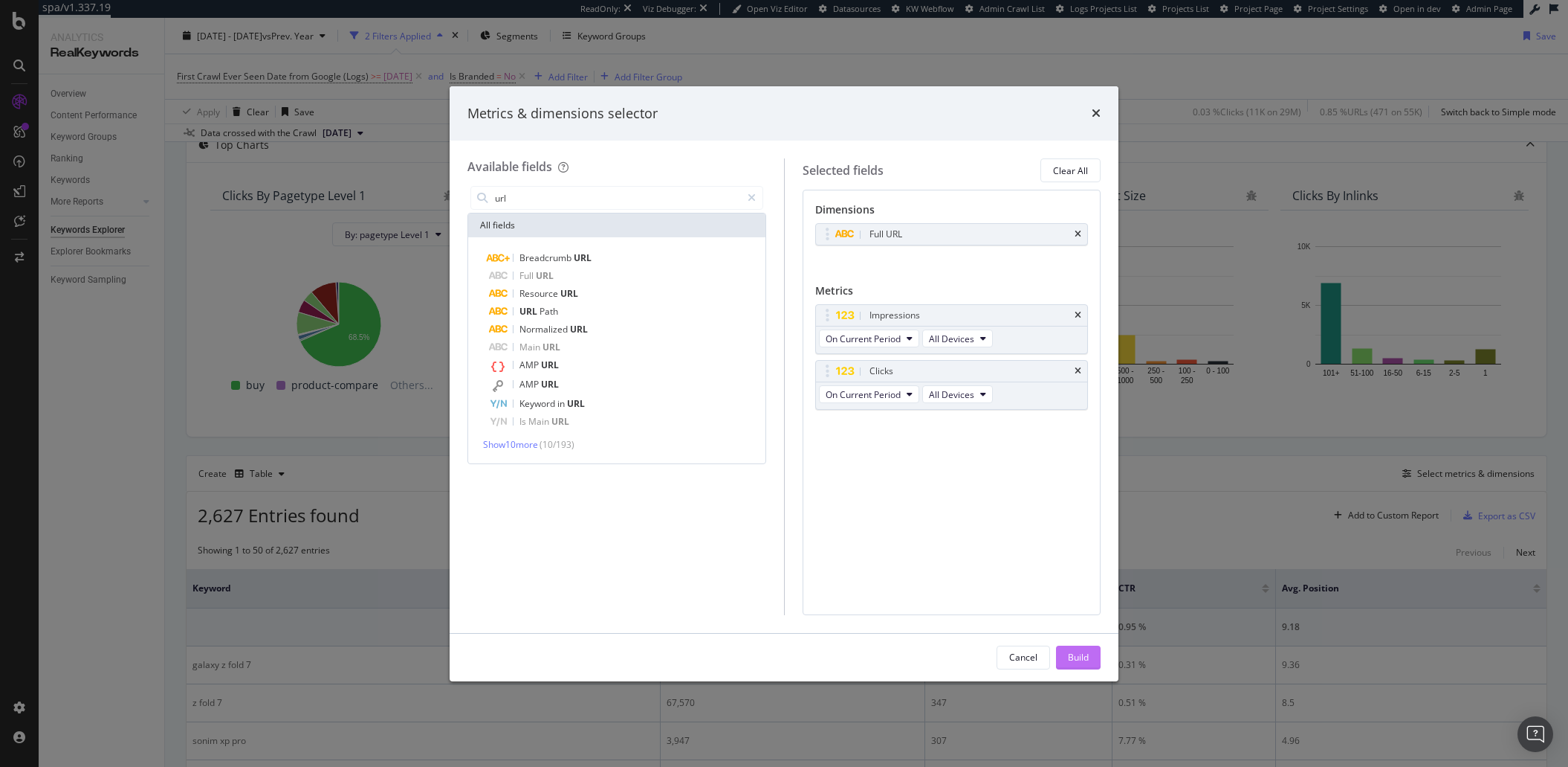
click at [1076, 663] on div "Build" at bounding box center [1078, 658] width 21 height 23
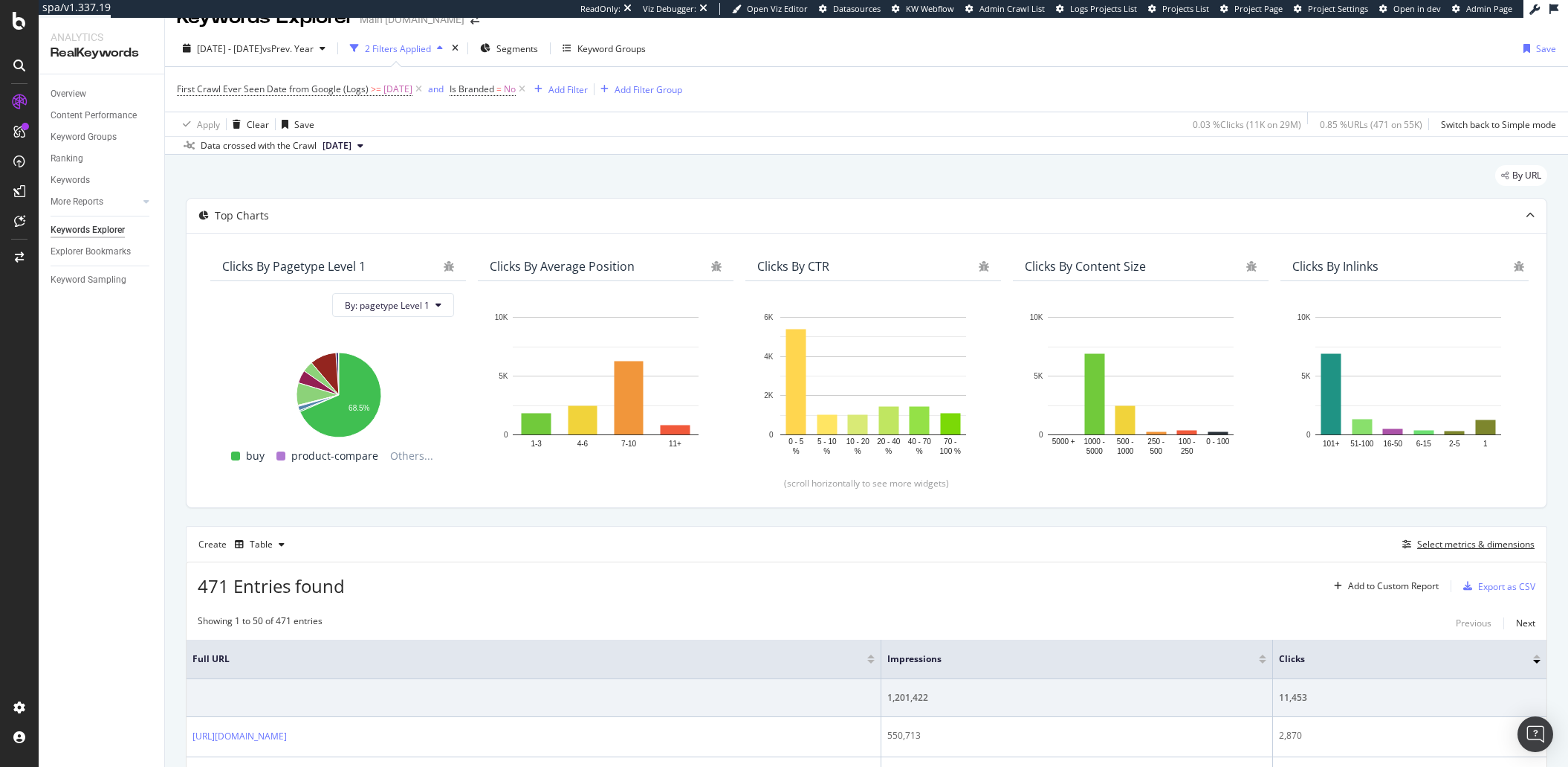
scroll to position [27, 0]
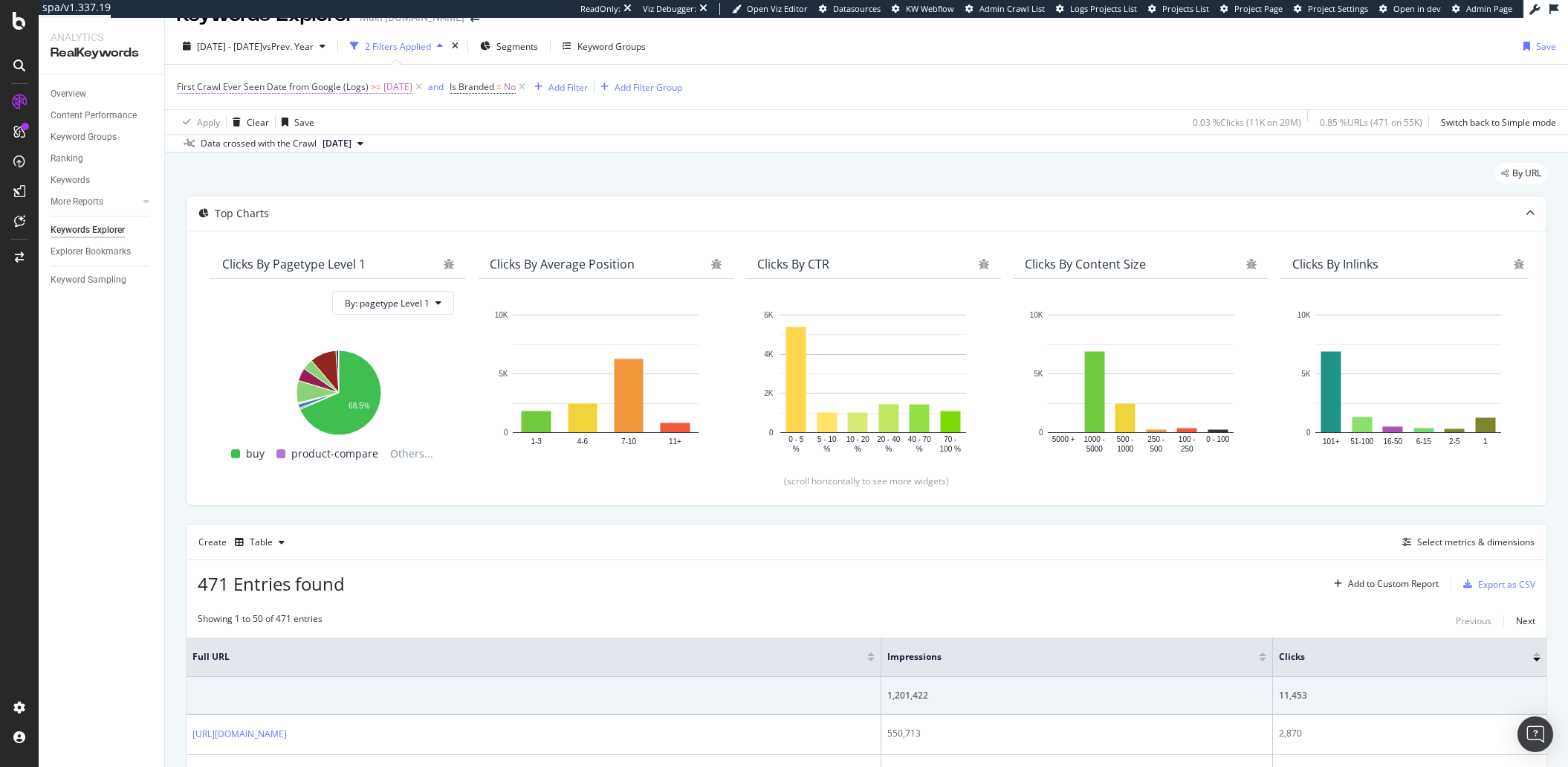
click at [322, 88] on span "First Crawl Ever Seen Date from Google (Logs)" at bounding box center [273, 86] width 192 height 12
click at [478, 177] on div "By URL" at bounding box center [866, 178] width 1361 height 32
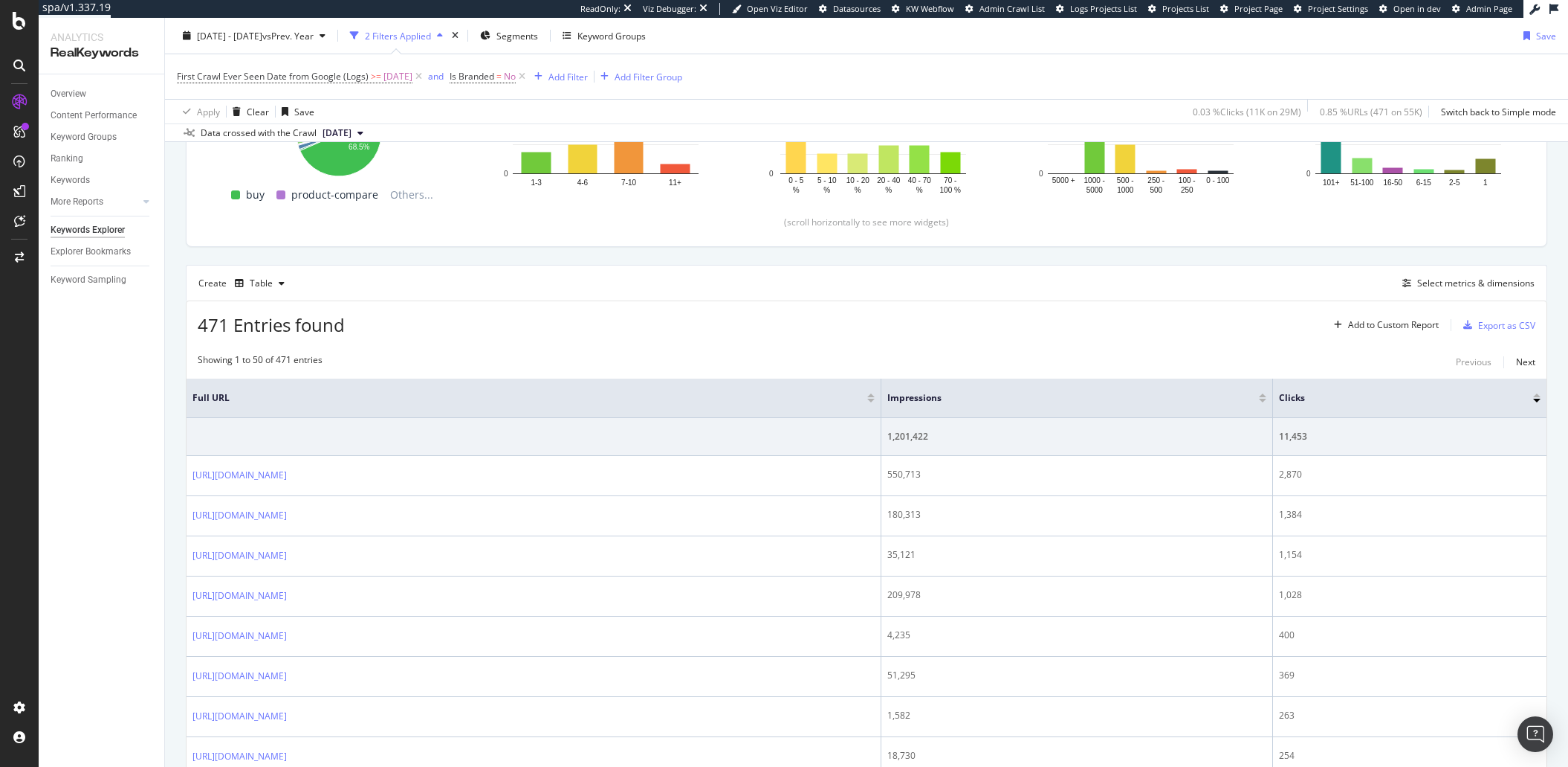
scroll to position [292, 0]
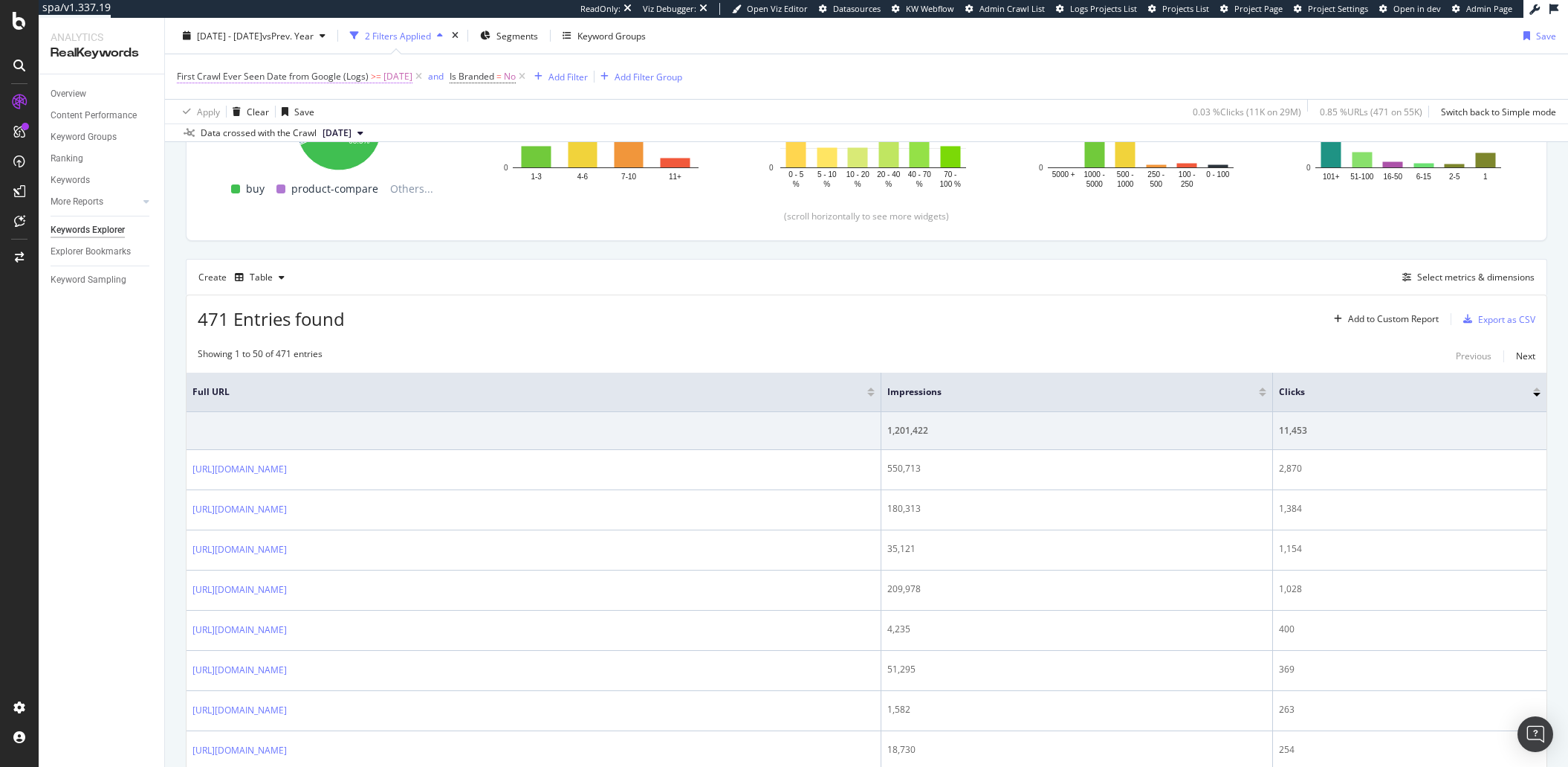
click at [316, 82] on span "First Crawl Ever Seen Date from Google (Logs) >= [DATE]" at bounding box center [295, 76] width 236 height 13
click at [647, 305] on div "471 Entries found Add to Custom Report Export as CSV" at bounding box center [867, 314] width 1360 height 37
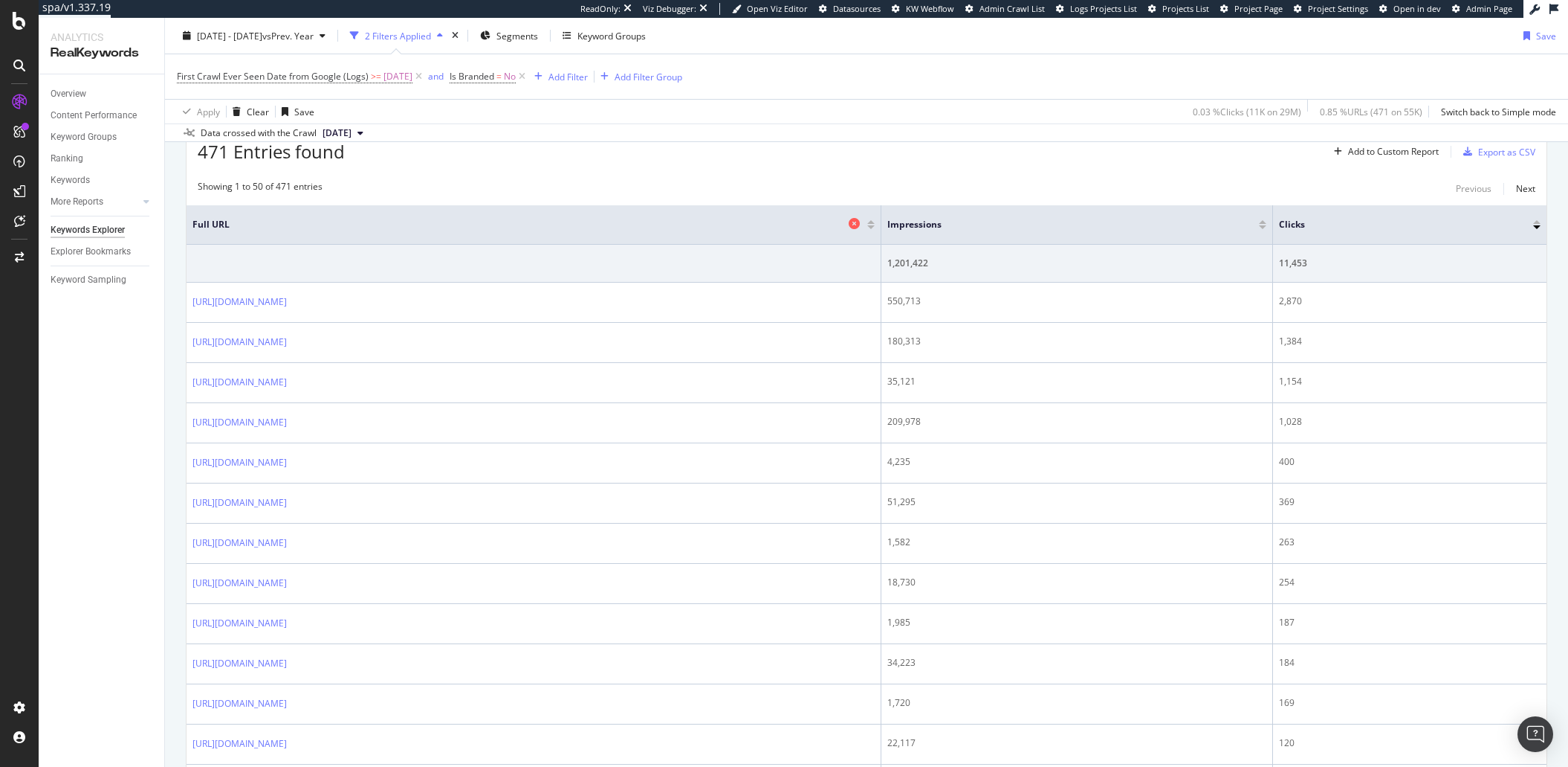
scroll to position [456, 0]
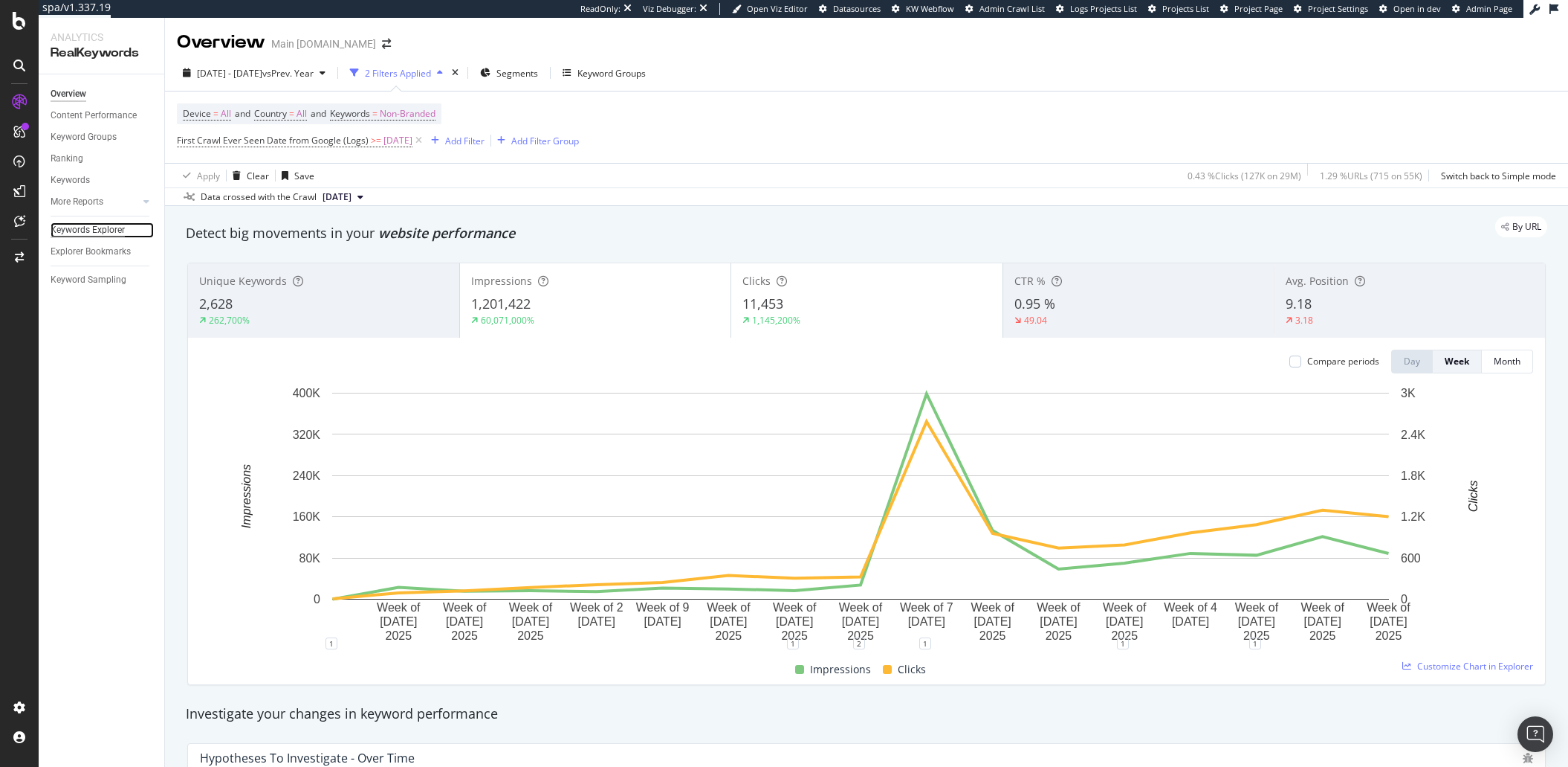
click at [116, 231] on div "Keywords Explorer" at bounding box center [87, 230] width 74 height 16
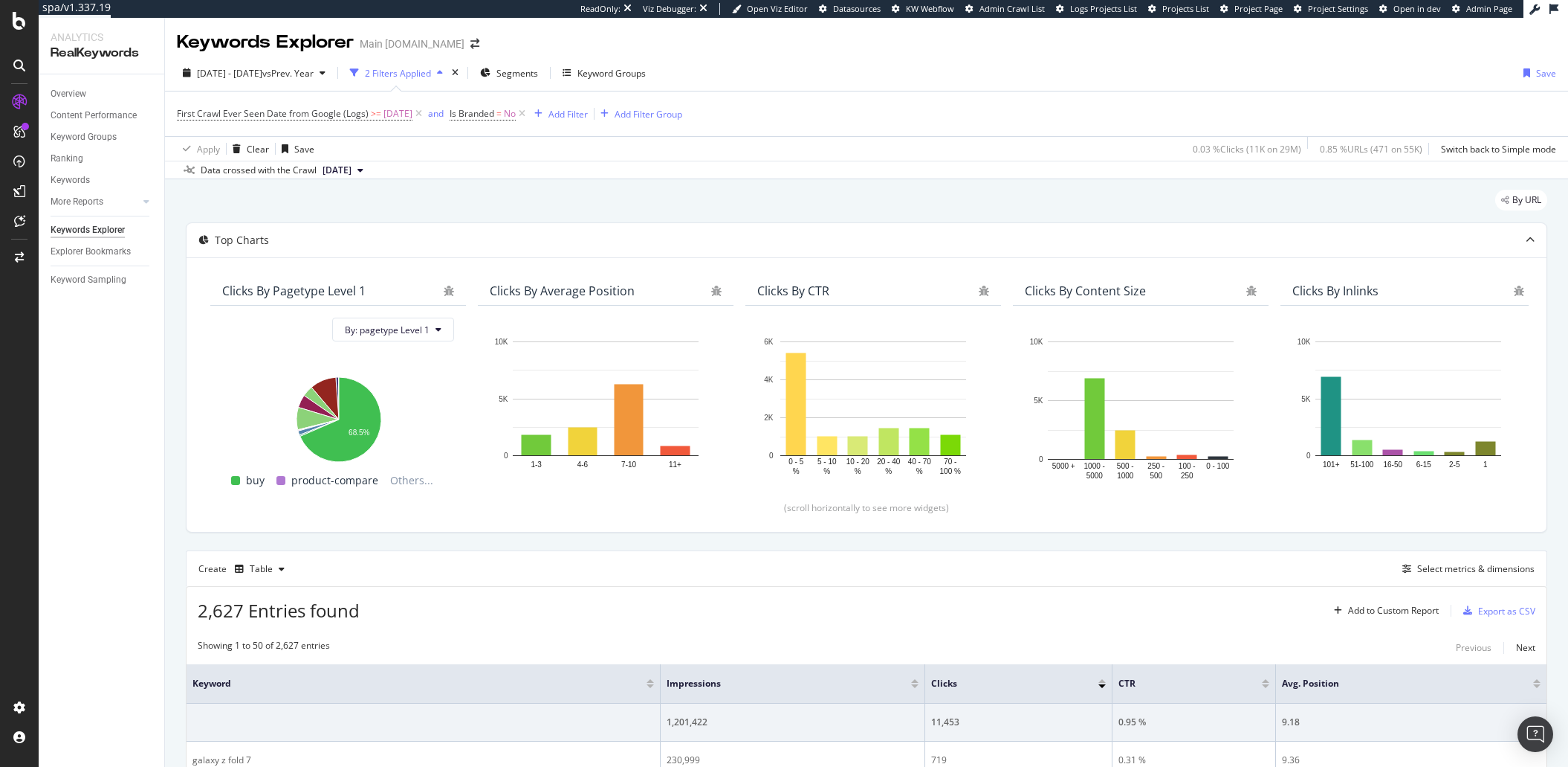
click at [332, 122] on span "First Crawl Ever Seen Date from Google (Logs) >= [DATE]" at bounding box center [301, 114] width 248 height 21
click at [334, 121] on span "First Crawl Ever Seen Date from Google (Logs) >= [DATE]" at bounding box center [301, 114] width 248 height 21
click at [334, 117] on span "First Crawl Ever Seen Date from Google (Logs)" at bounding box center [273, 114] width 192 height 12
click at [235, 203] on span "After or equal to" at bounding box center [224, 196] width 67 height 12
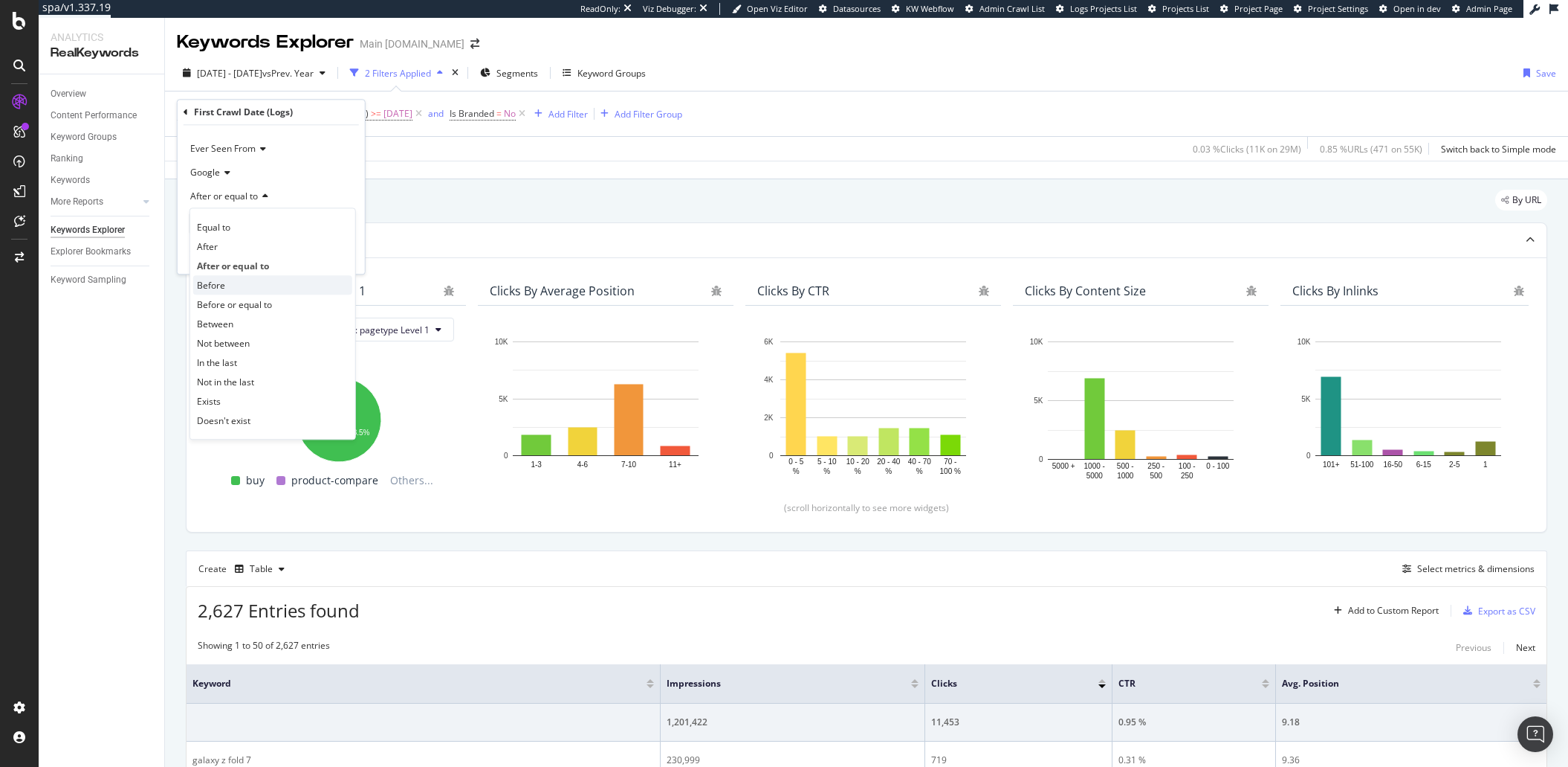
click at [267, 287] on div "Before" at bounding box center [272, 285] width 159 height 19
click at [332, 257] on div "Apply" at bounding box center [341, 254] width 23 height 12
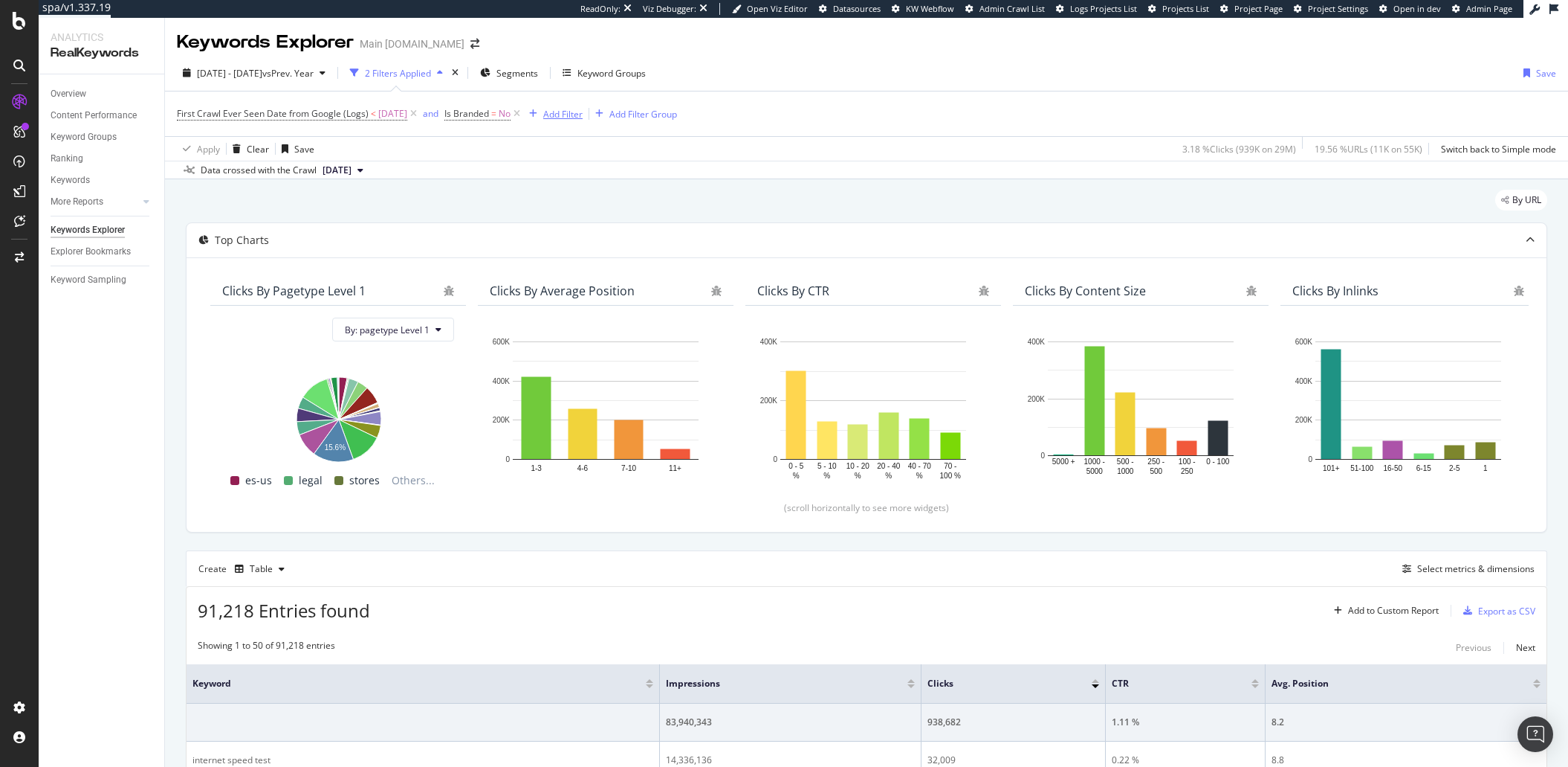
click at [572, 115] on div "Add Filter" at bounding box center [562, 114] width 39 height 12
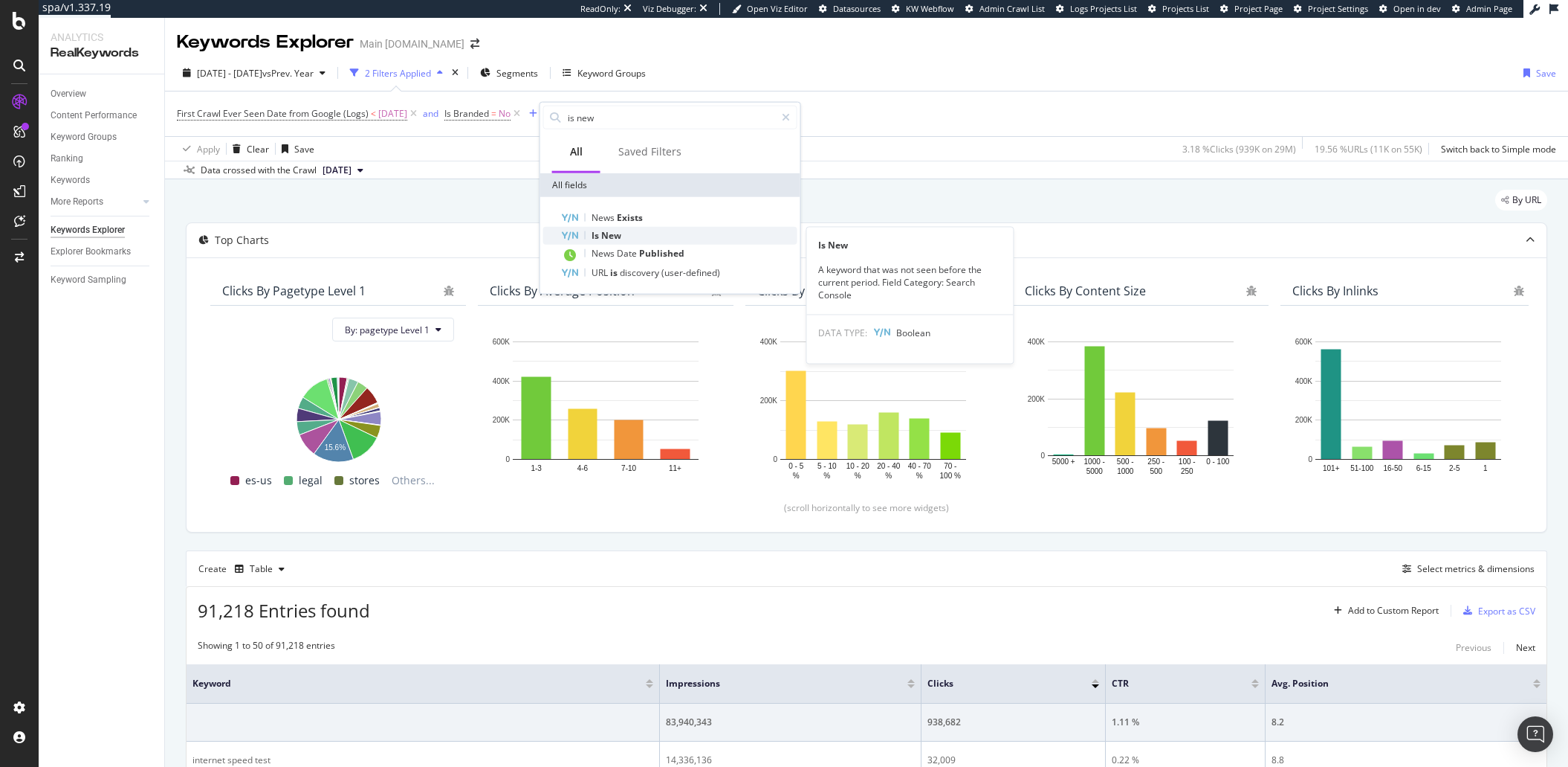
type input "is new"
click at [656, 239] on div "Is New" at bounding box center [679, 236] width 237 height 17
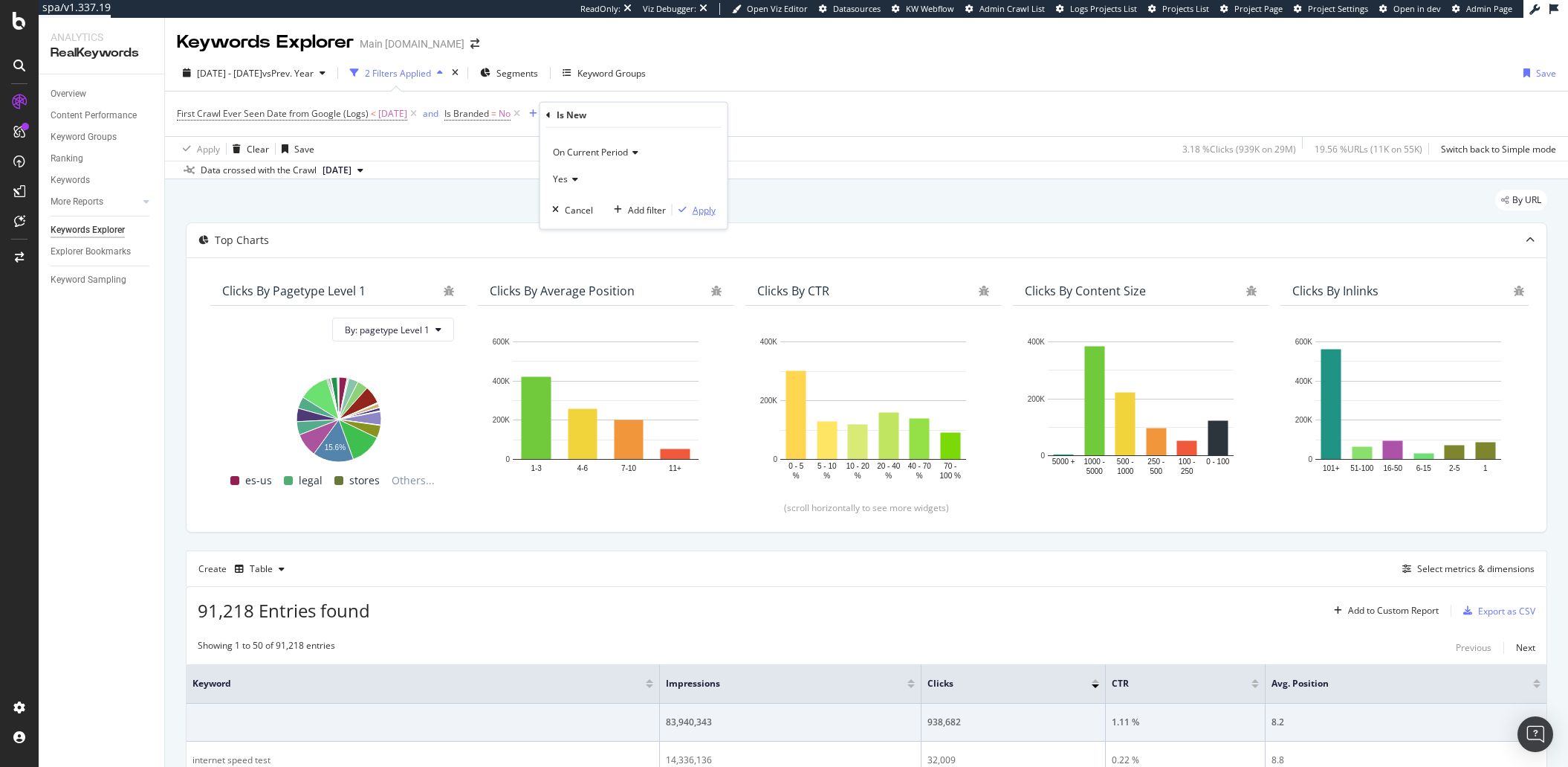
click at [705, 211] on div "Apply" at bounding box center [704, 209] width 23 height 12
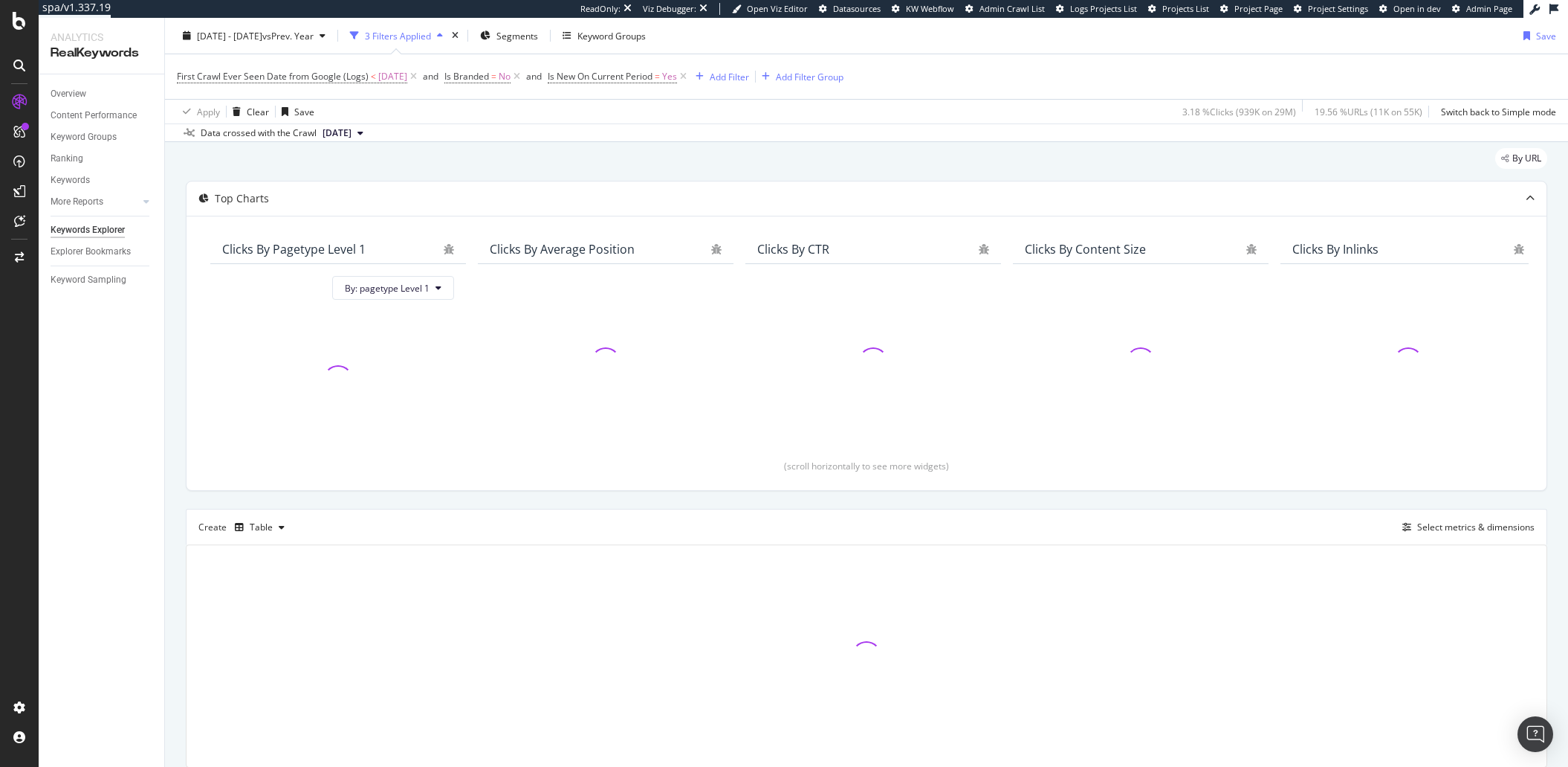
scroll to position [95, 0]
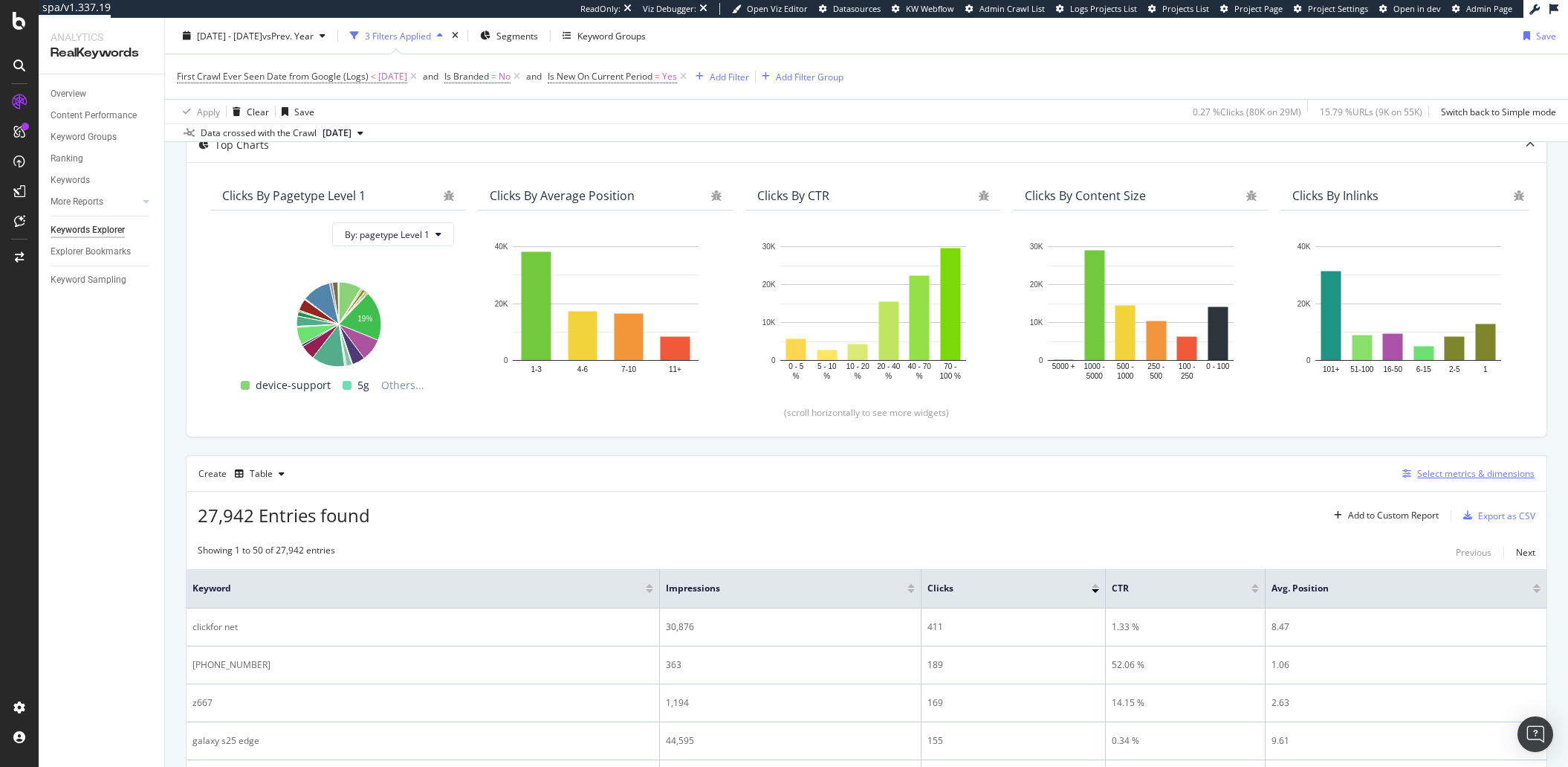
click at [1402, 469] on icon "button" at bounding box center [1406, 473] width 9 height 9
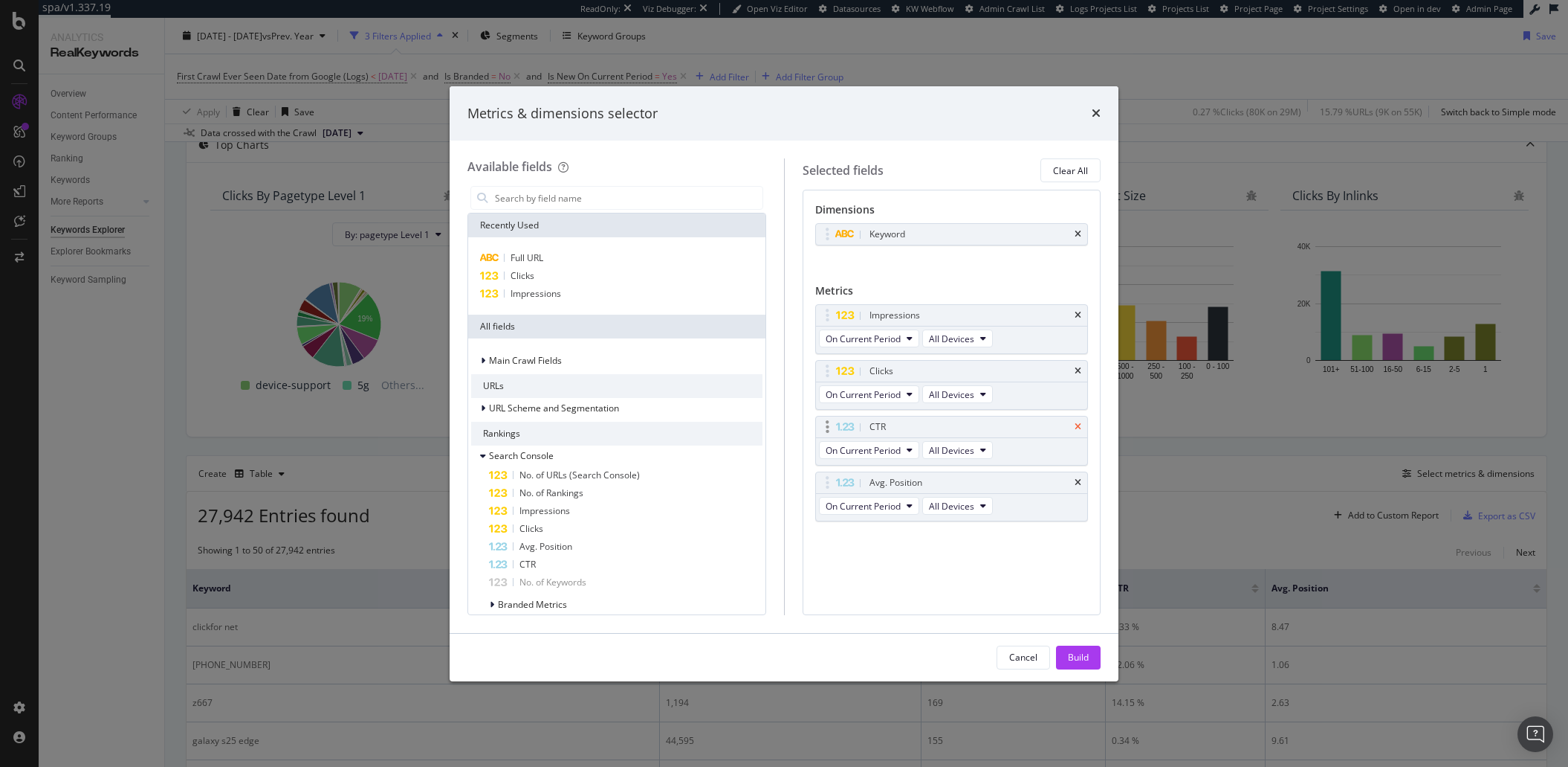
click at [1079, 426] on icon "times" at bounding box center [1078, 426] width 7 height 9
click at [1076, 431] on icon "times" at bounding box center [1078, 426] width 7 height 9
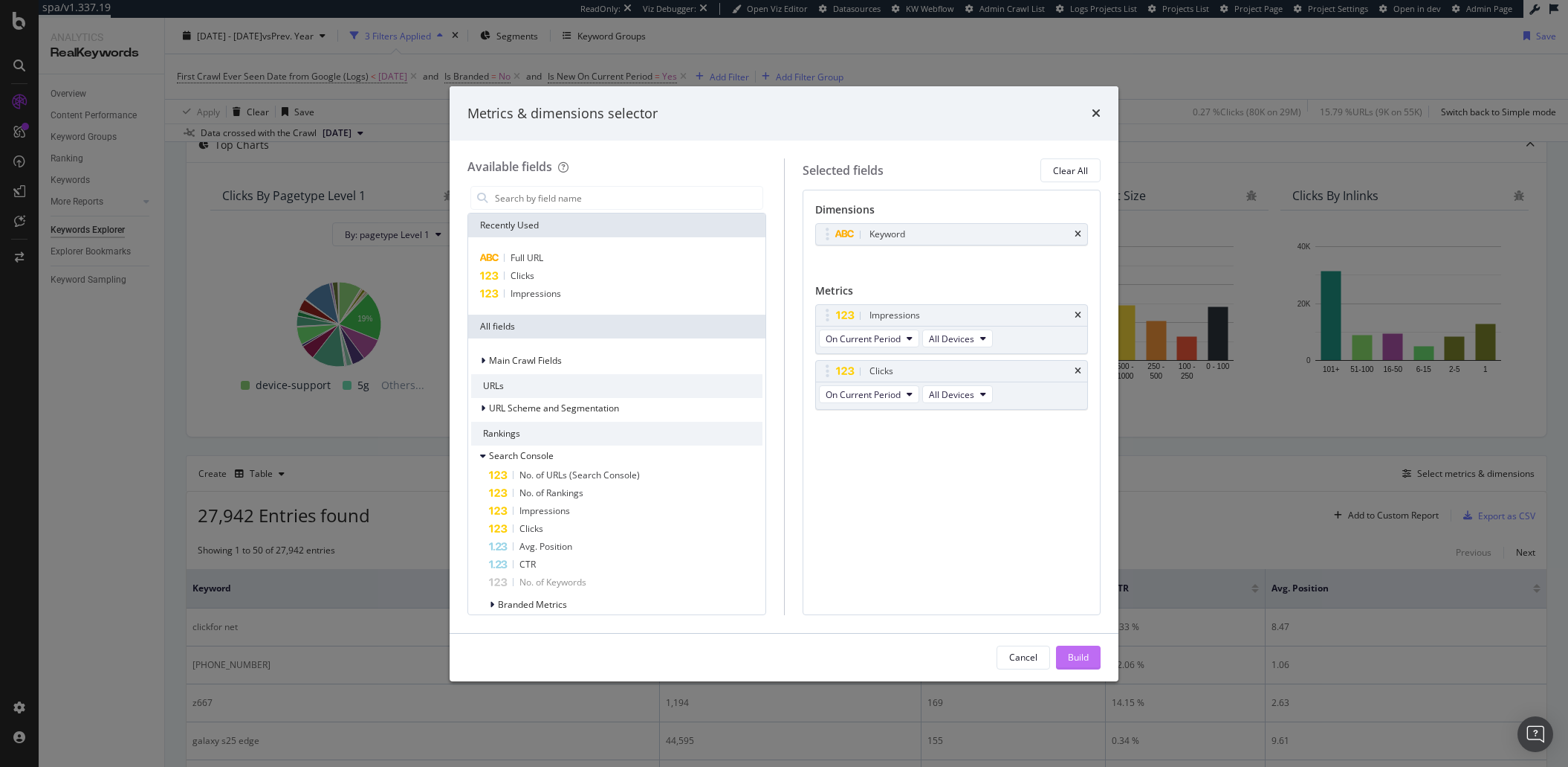
click at [1075, 667] on div "Build" at bounding box center [1078, 658] width 21 height 23
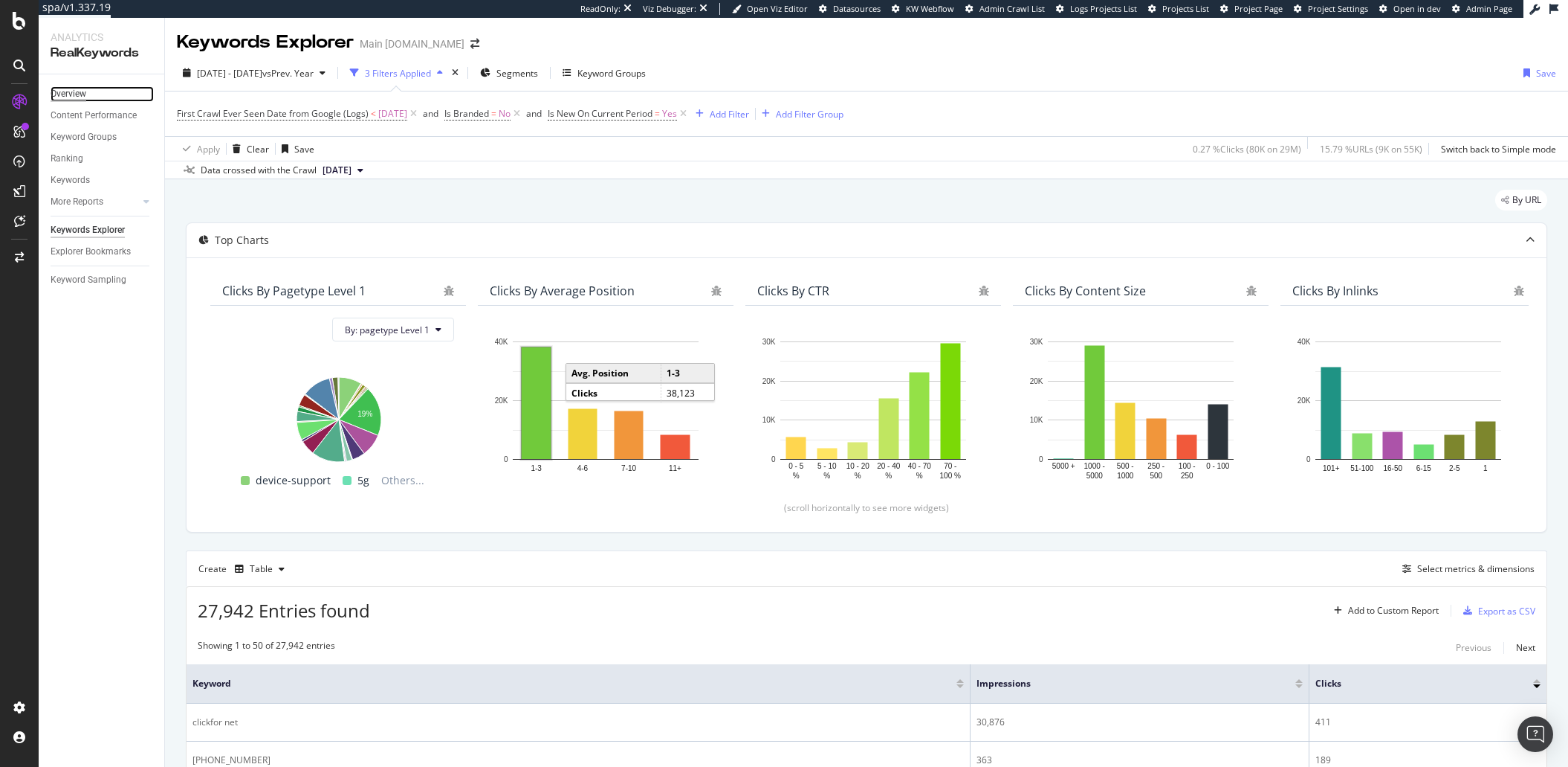
click at [78, 93] on div "Overview" at bounding box center [68, 94] width 36 height 16
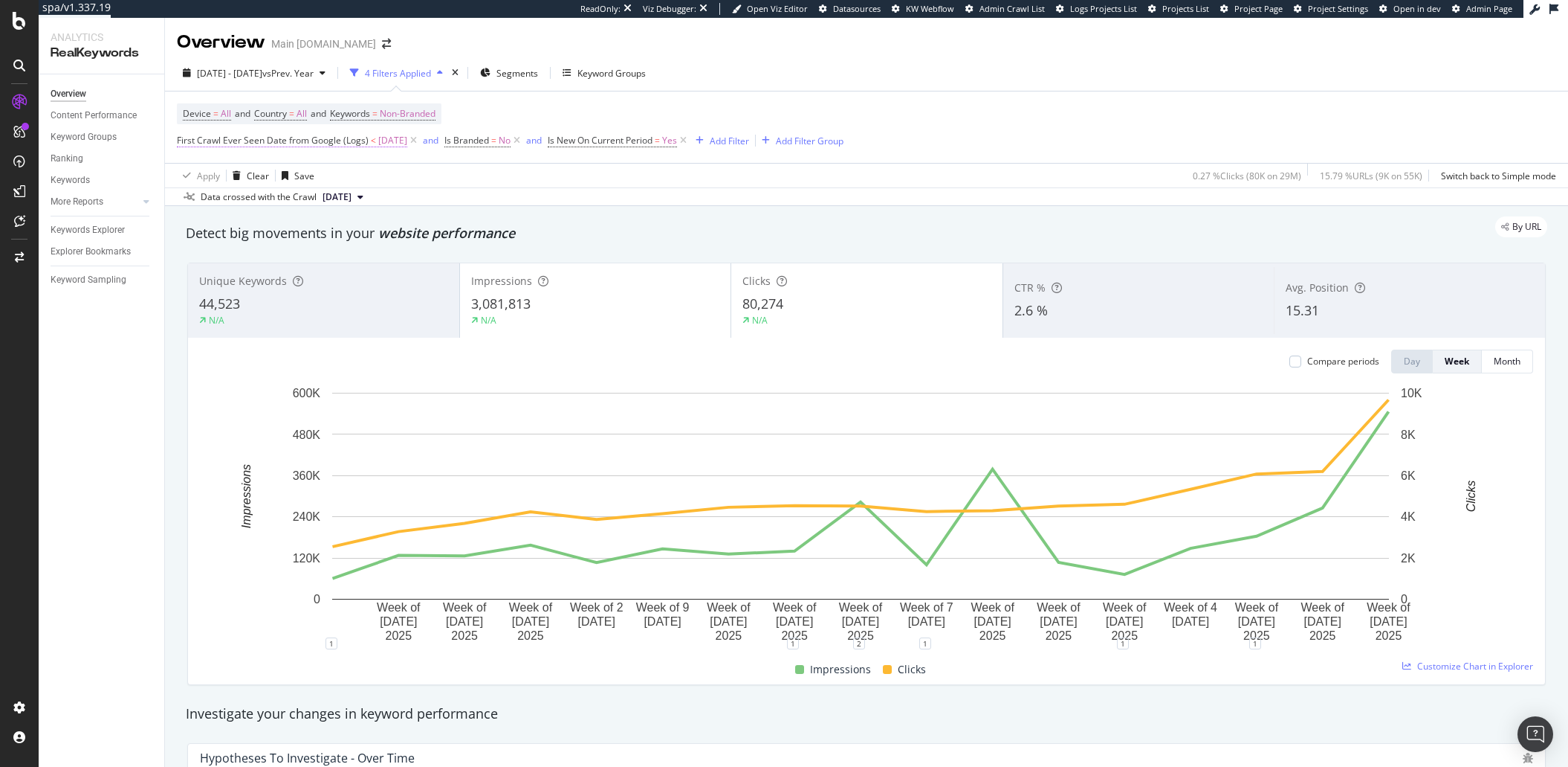
click at [297, 147] on span "First Crawl Ever Seen Date from Google (Logs)" at bounding box center [273, 140] width 192 height 12
click at [1063, 122] on div "Device = All and Country = All and Keywords = Non-Branded First Crawl Ever Seen…" at bounding box center [867, 128] width 1379 height 72
